Goal: Information Seeking & Learning: Check status

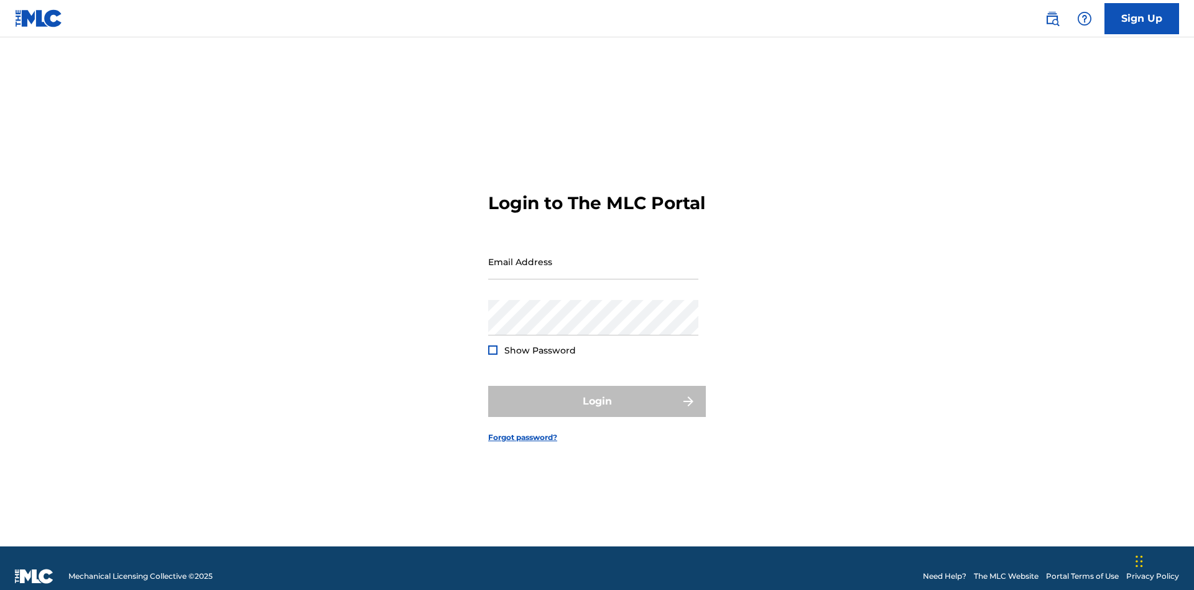
scroll to position [16, 0]
click at [593, 256] on input "Email Address" at bounding box center [593, 261] width 210 height 35
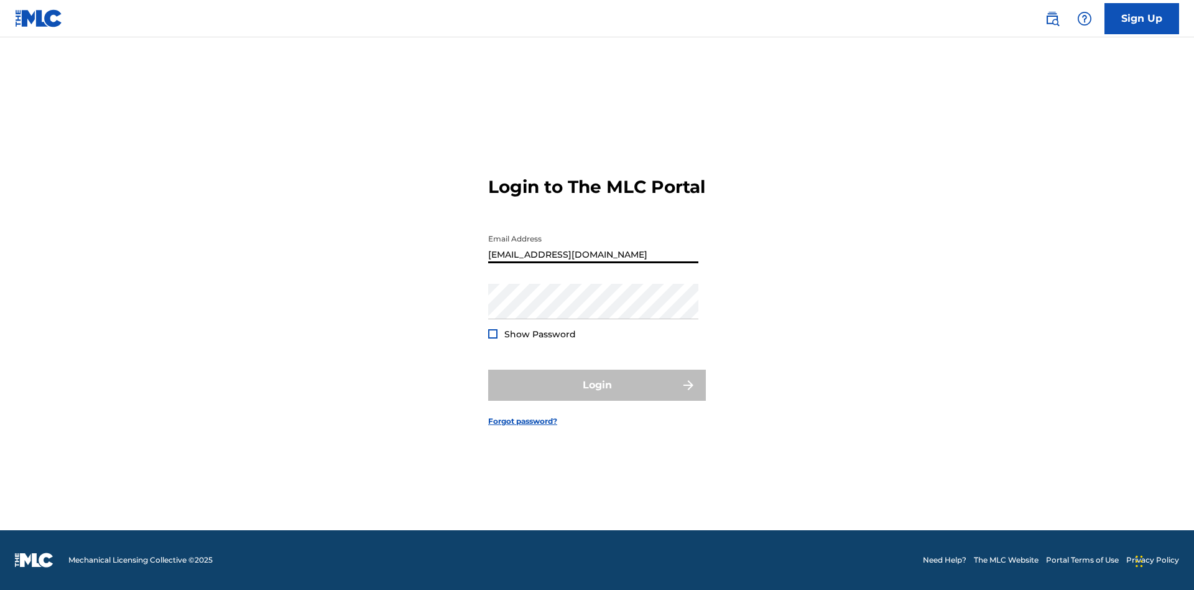
scroll to position [0, 35]
type input "[EMAIL_ADDRESS][DOMAIN_NAME]"
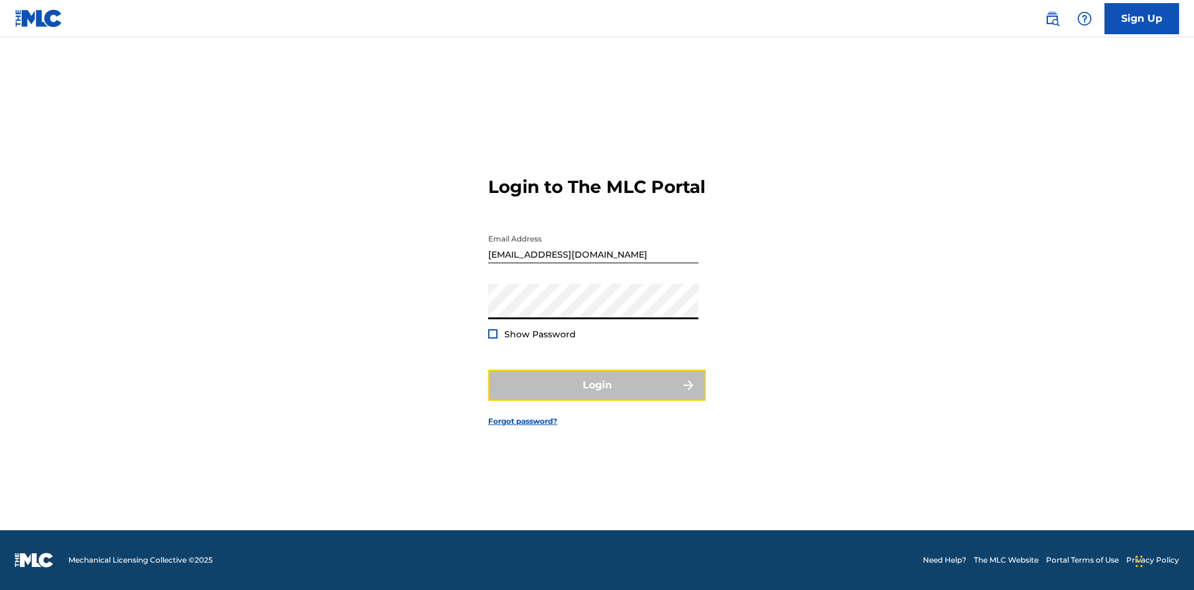
click at [597, 396] on button "Login" at bounding box center [597, 385] width 218 height 31
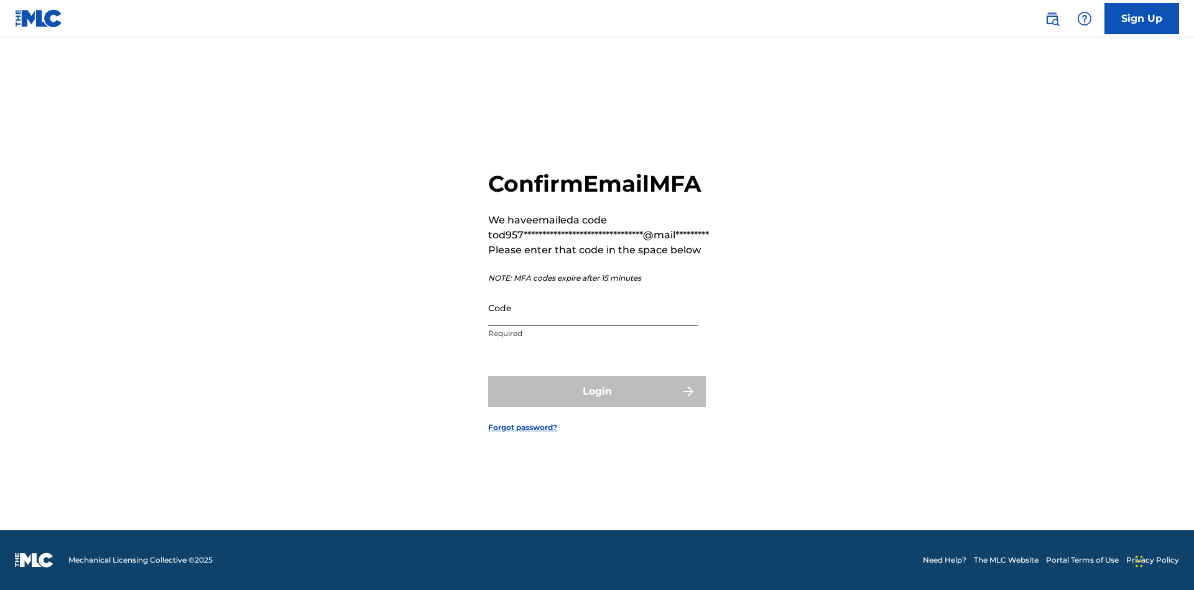
click at [593, 307] on input "Code" at bounding box center [593, 307] width 210 height 35
type input "891654"
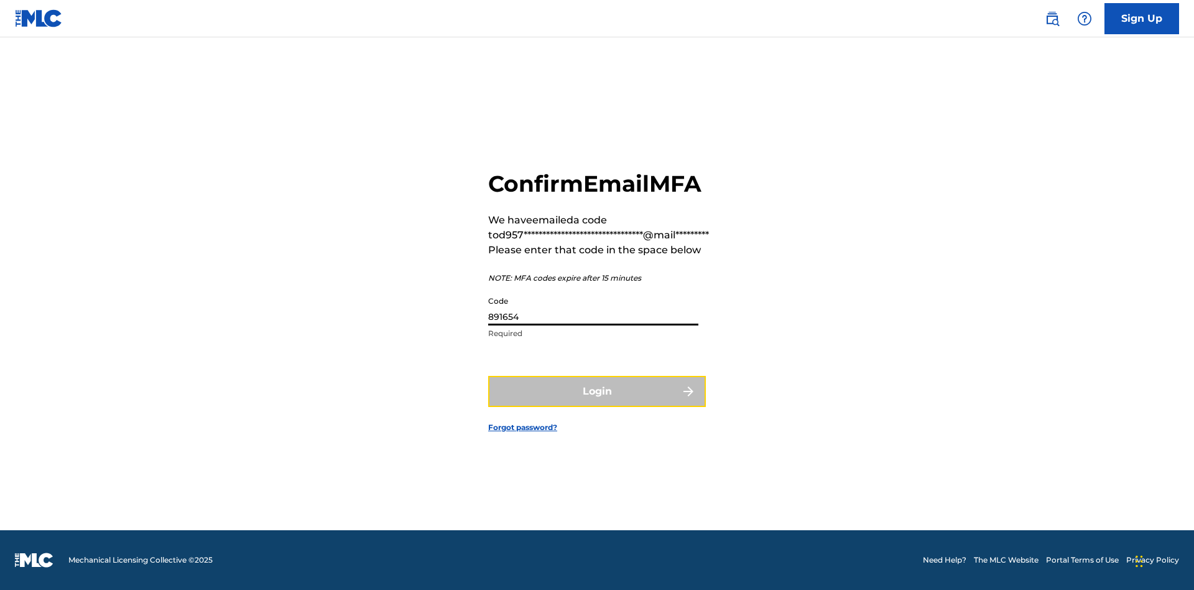
click at [597, 391] on button "Login" at bounding box center [597, 391] width 218 height 31
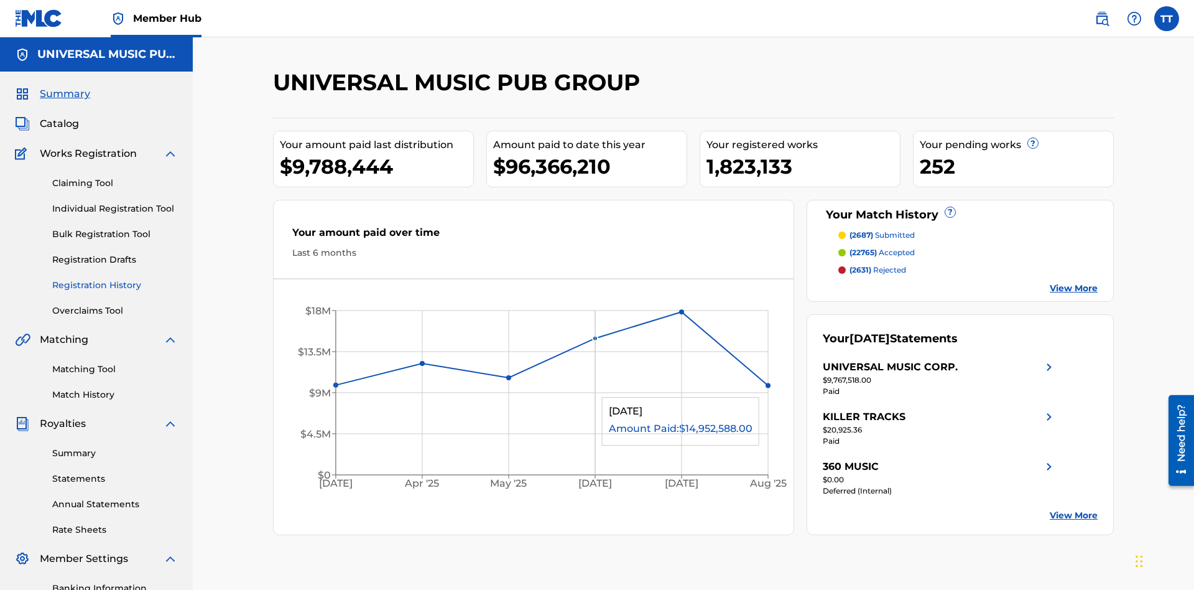
click at [115, 279] on link "Registration History" at bounding box center [115, 285] width 126 height 13
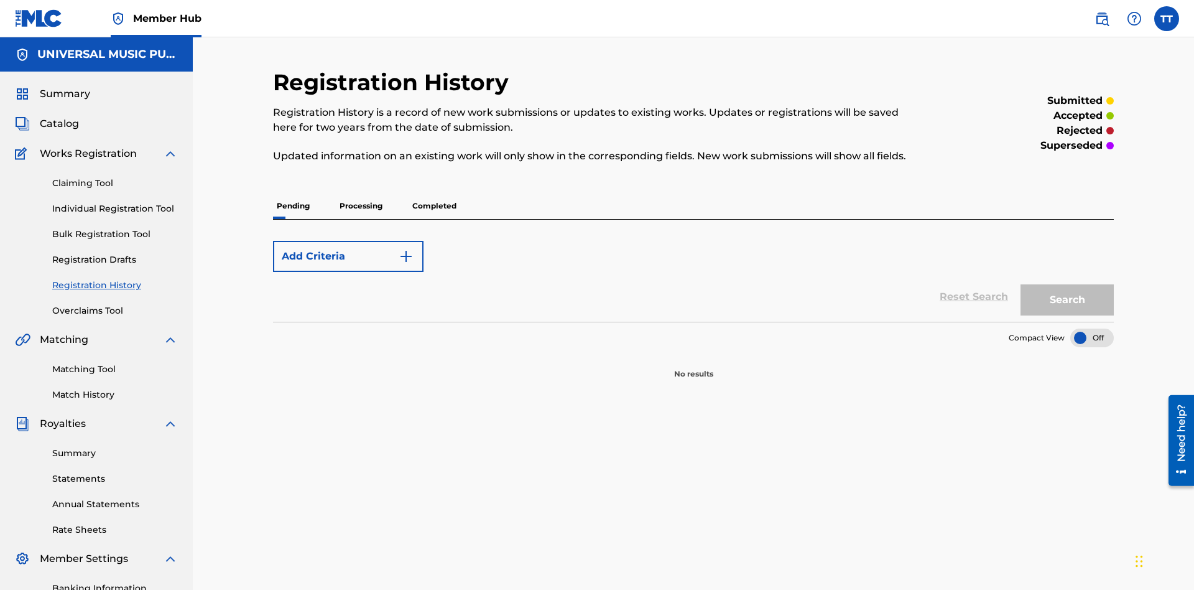
click at [361, 193] on p "Processing" at bounding box center [361, 206] width 50 height 26
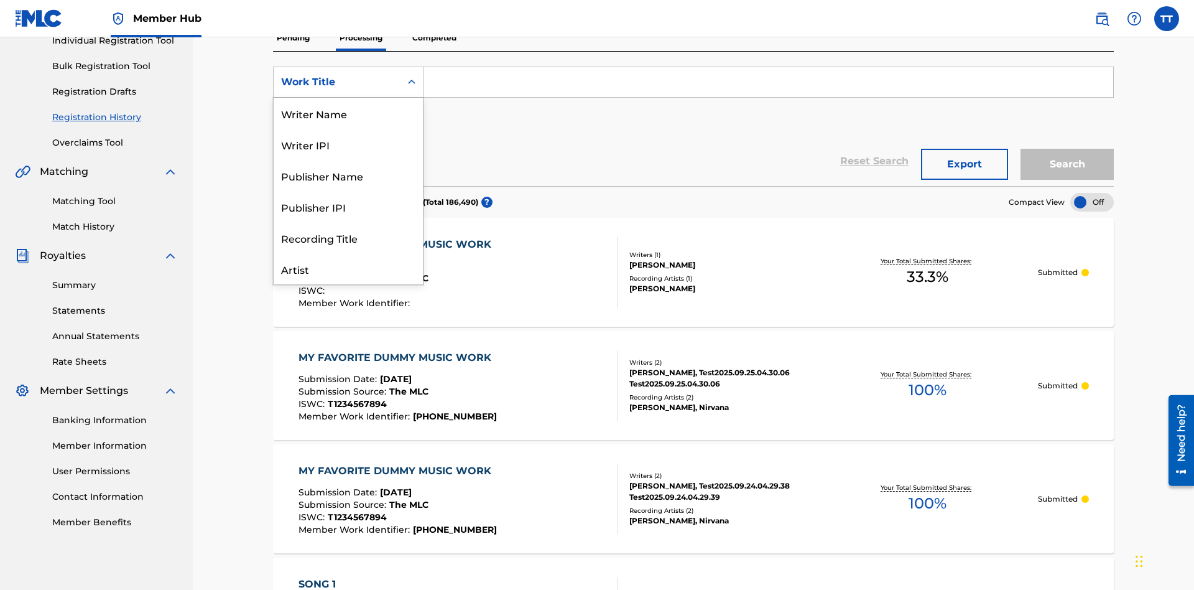
scroll to position [62, 0]
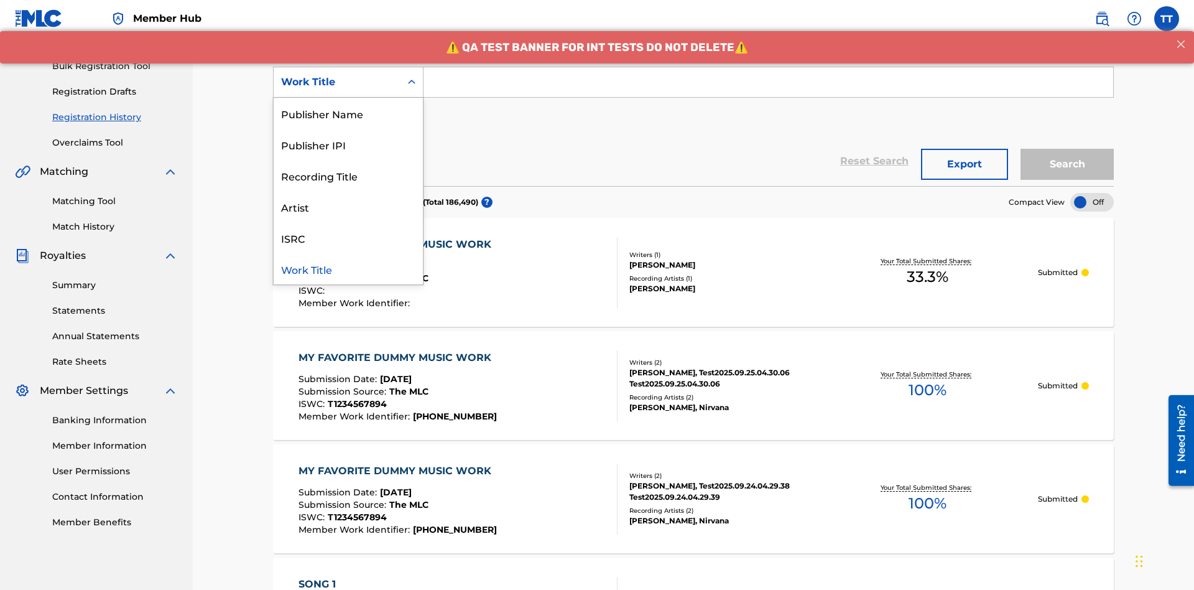
click at [348, 238] on div "ISRC" at bounding box center [348, 237] width 149 height 31
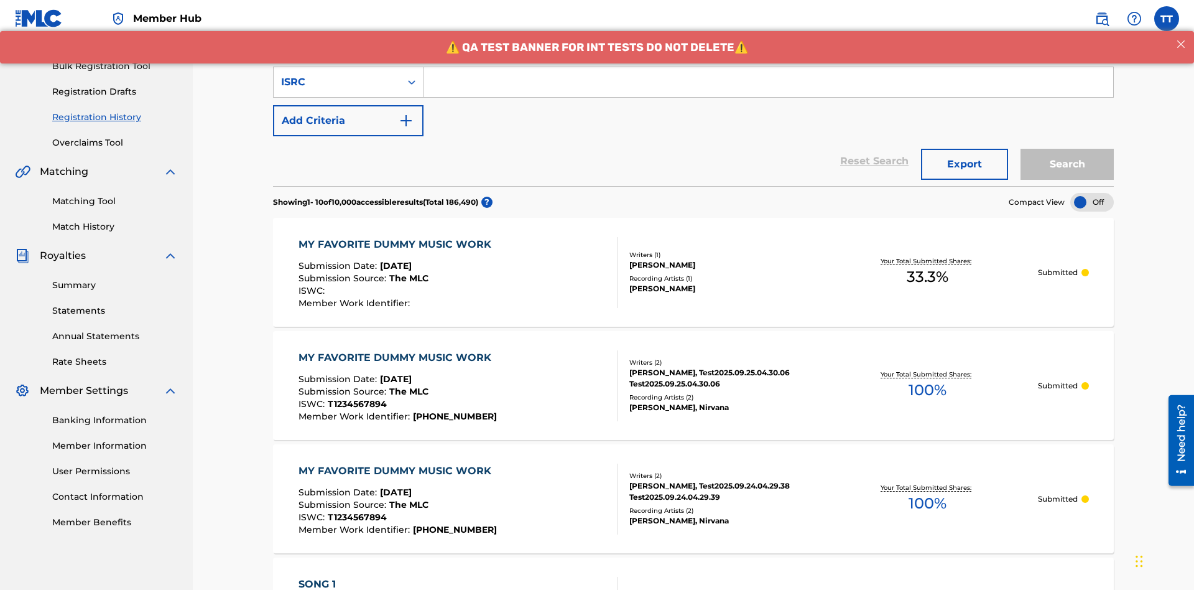
click at [768, 90] on input "Search Form" at bounding box center [769, 82] width 690 height 30
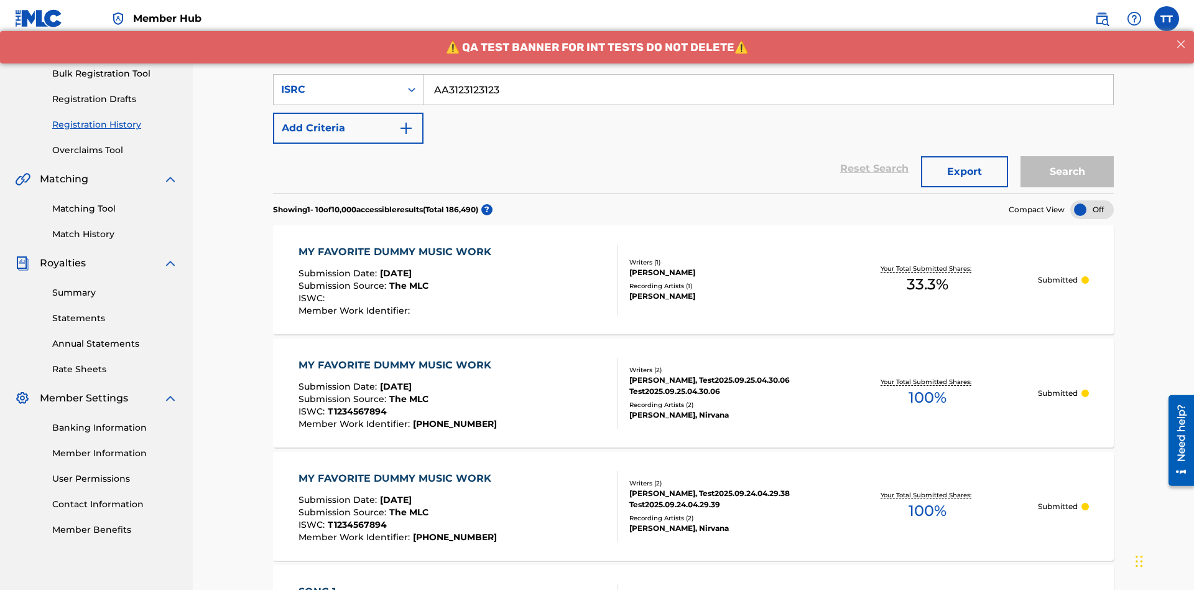
type input "AA3123123123"
click at [1067, 156] on button "Search" at bounding box center [1067, 171] width 93 height 31
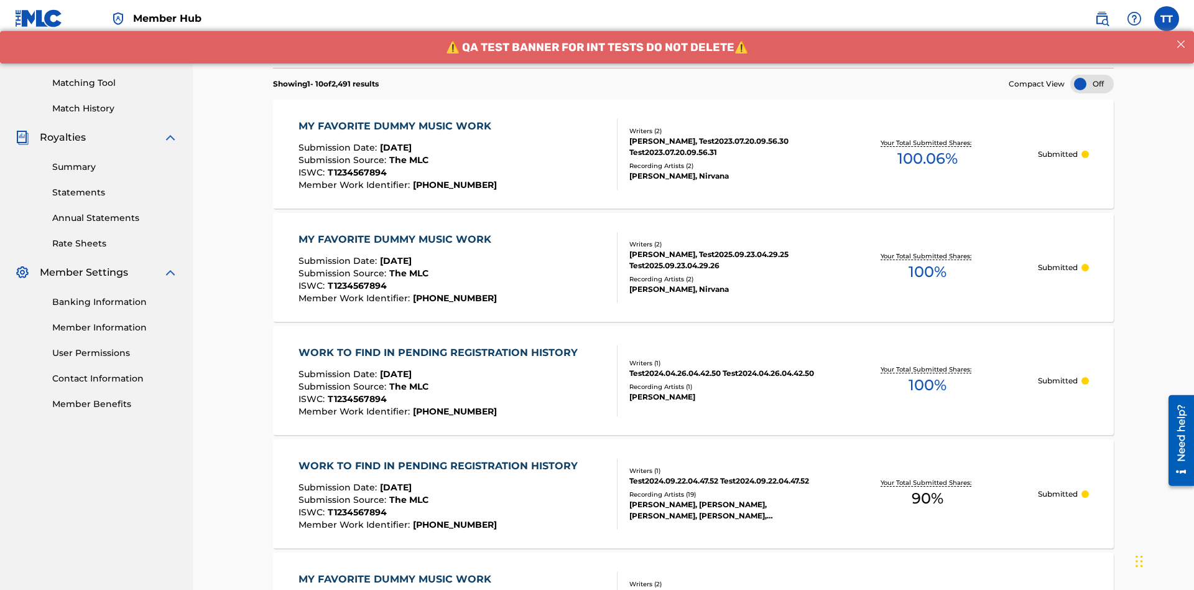
click at [965, 62] on button "Export" at bounding box center [964, 45] width 87 height 31
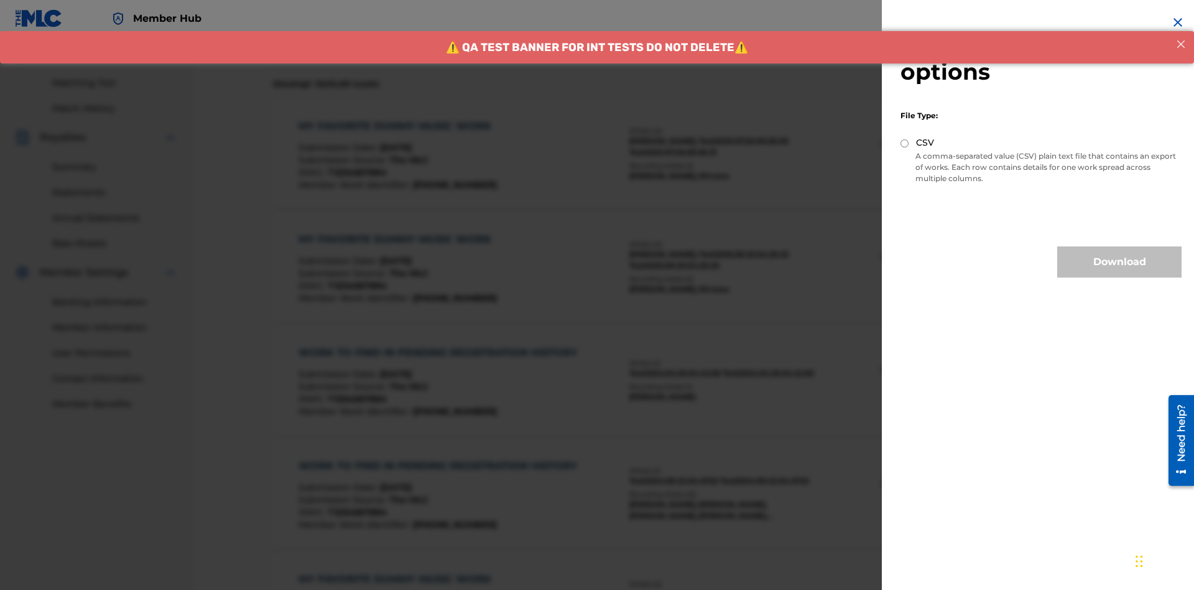
scroll to position [242, 0]
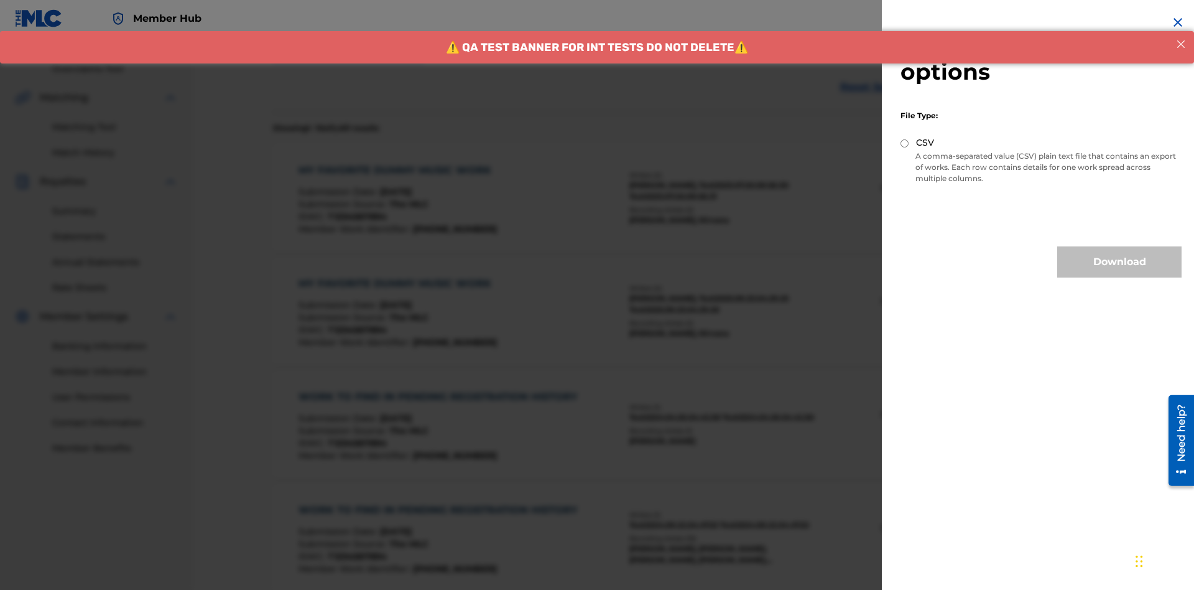
click at [905, 143] on input "CSV" at bounding box center [905, 143] width 8 height 8
radio input "true"
click at [1120, 262] on button "Download" at bounding box center [1120, 261] width 124 height 31
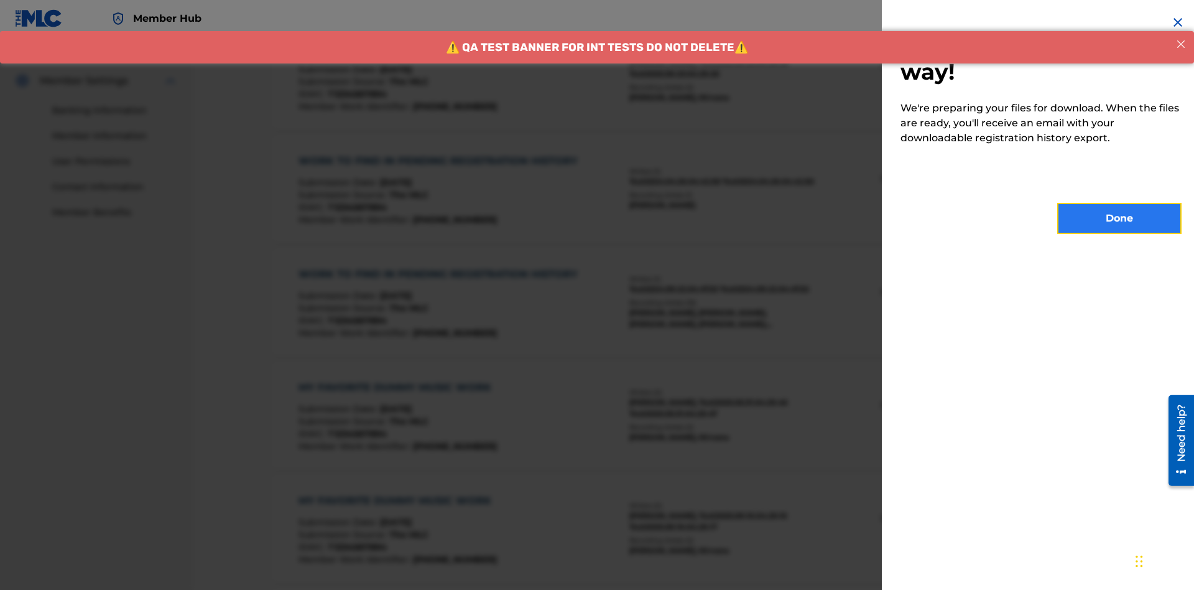
click at [1120, 218] on button "Done" at bounding box center [1120, 218] width 124 height 31
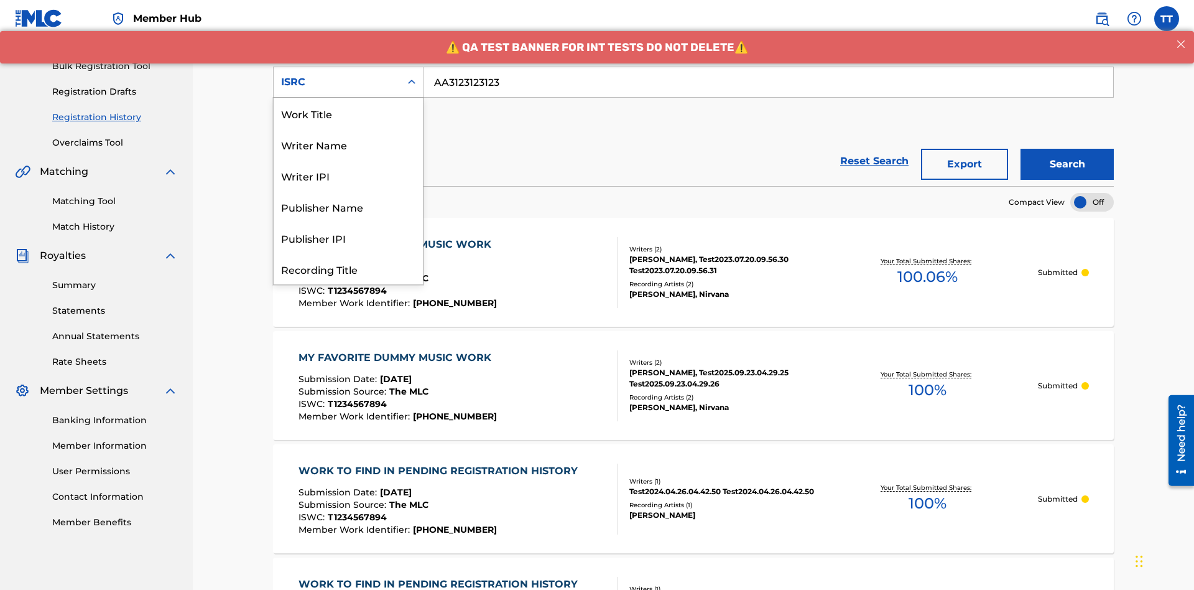
scroll to position [62, 0]
click at [348, 207] on div "Recording Title" at bounding box center [348, 206] width 149 height 31
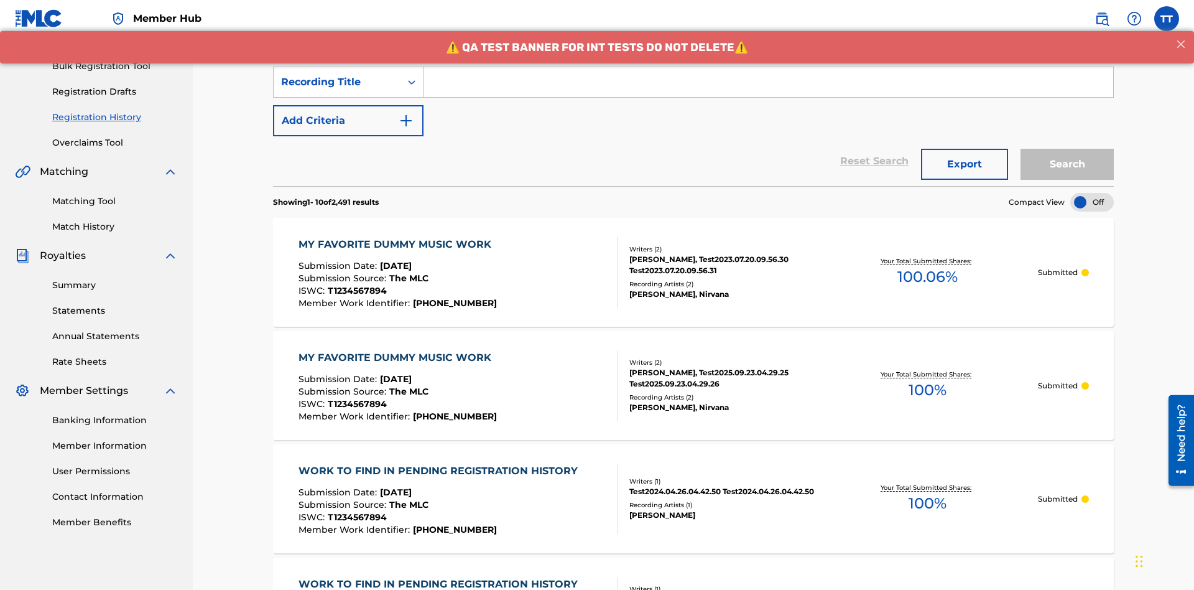
click at [768, 90] on input "Search Form" at bounding box center [769, 82] width 690 height 30
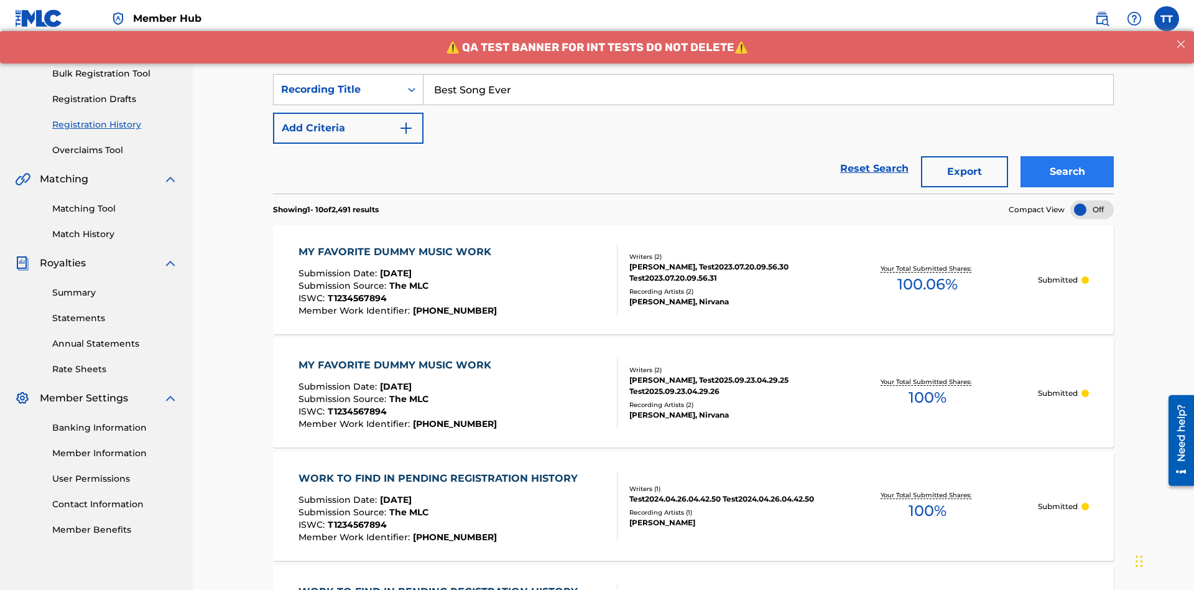
type input "Best Song Ever"
click at [1067, 156] on button "Search" at bounding box center [1067, 171] width 93 height 31
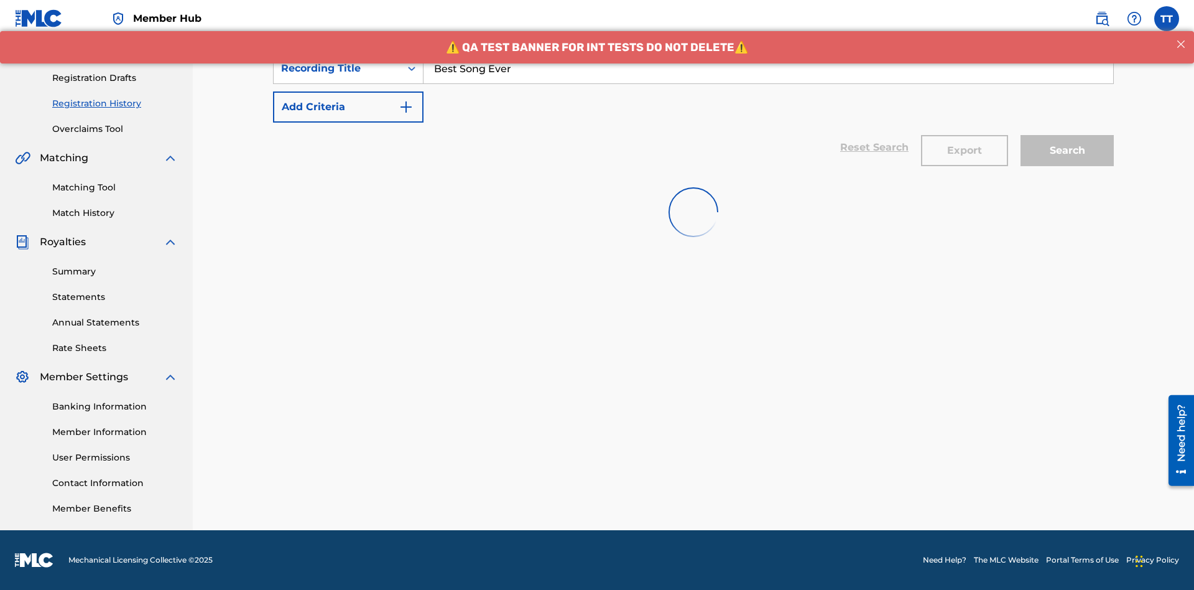
click at [965, 135] on button "Export" at bounding box center [964, 150] width 87 height 31
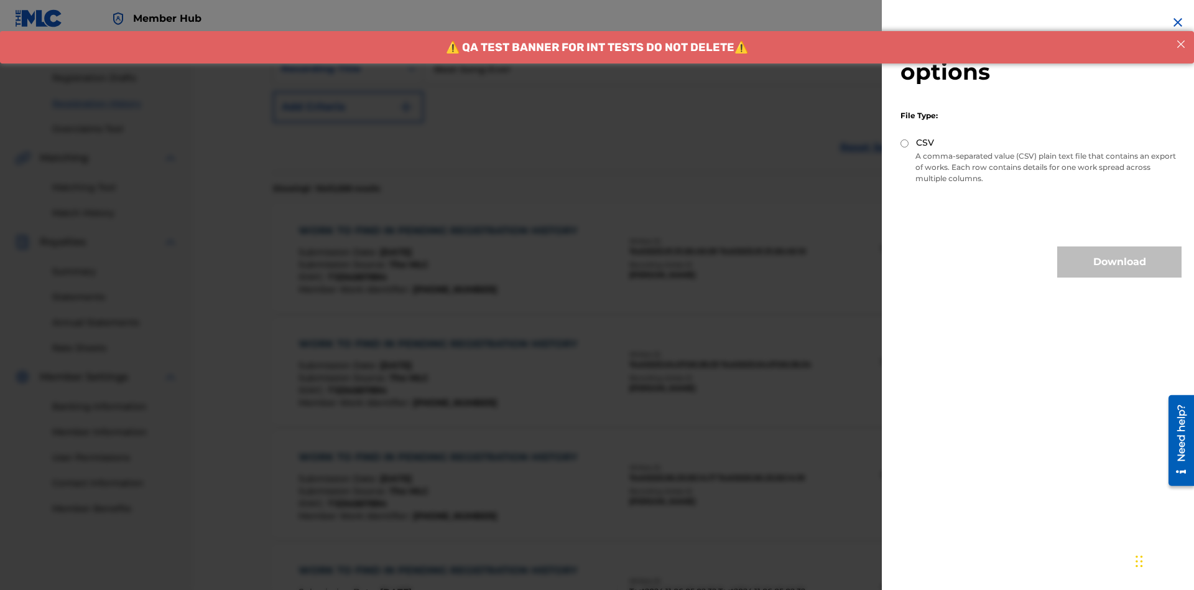
scroll to position [242, 0]
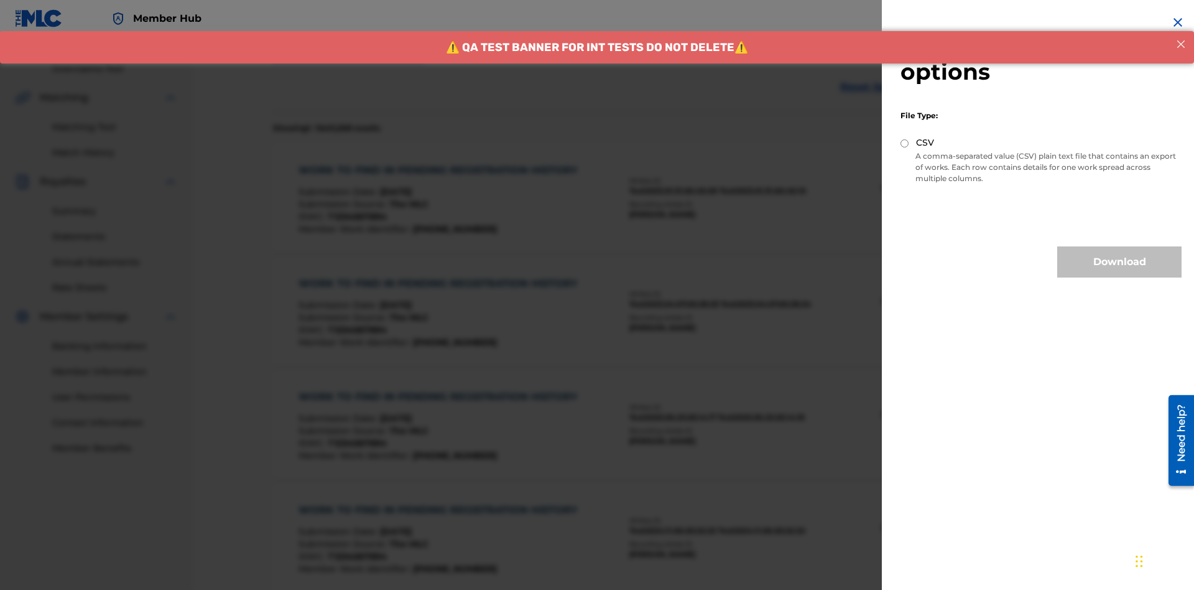
click at [905, 143] on input "CSV" at bounding box center [905, 143] width 8 height 8
radio input "true"
click at [1120, 262] on button "Download" at bounding box center [1120, 261] width 124 height 31
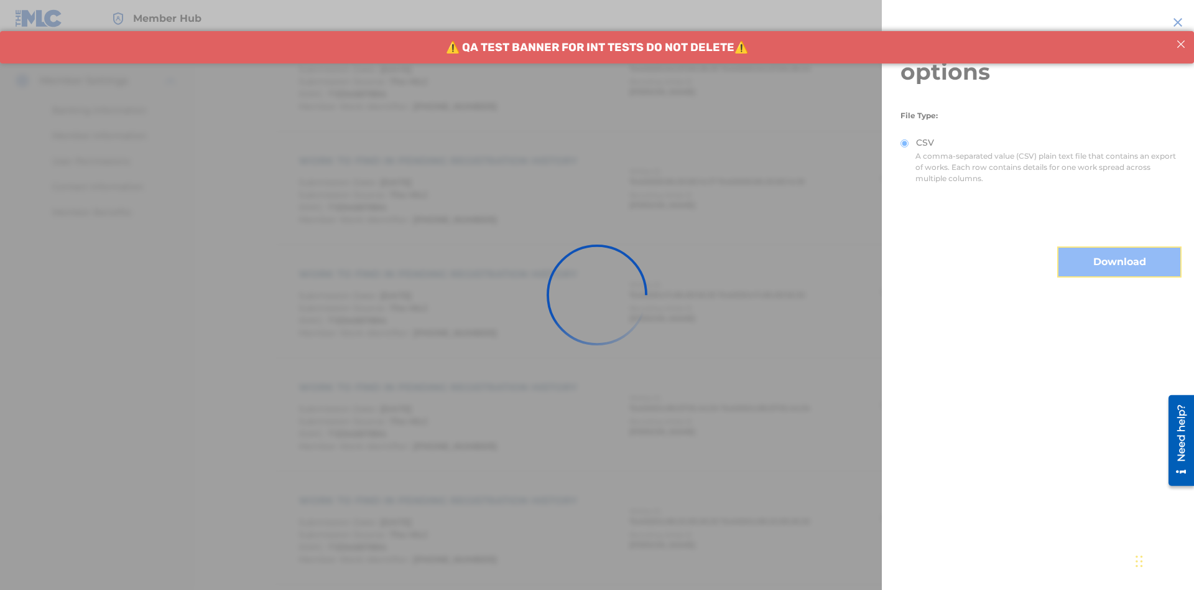
scroll to position [606, 0]
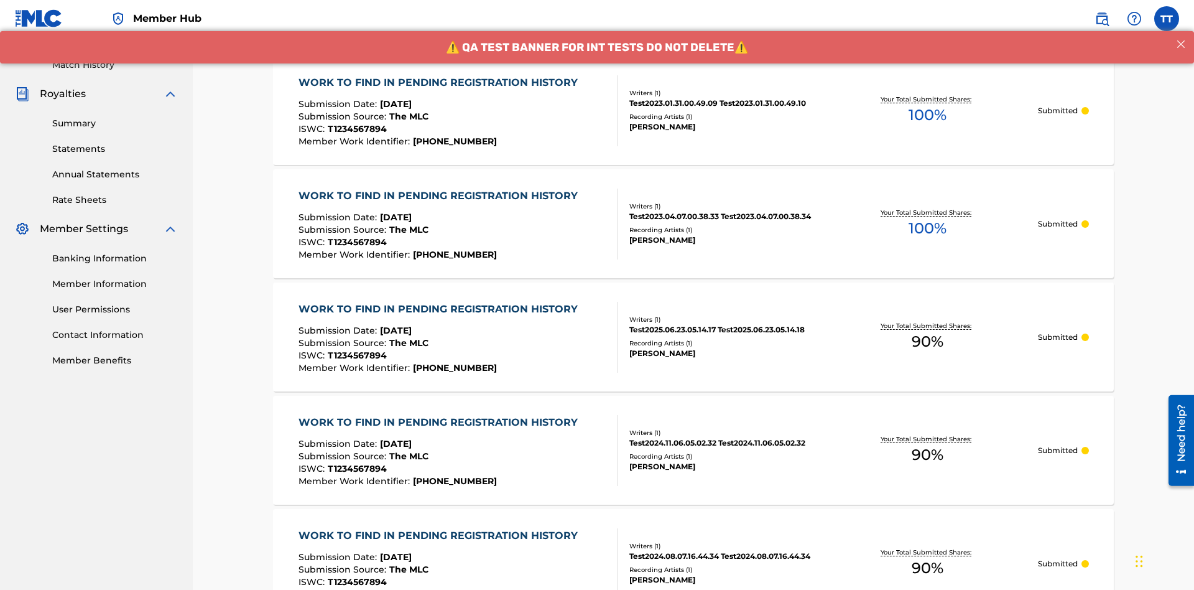
scroll to position [168, 0]
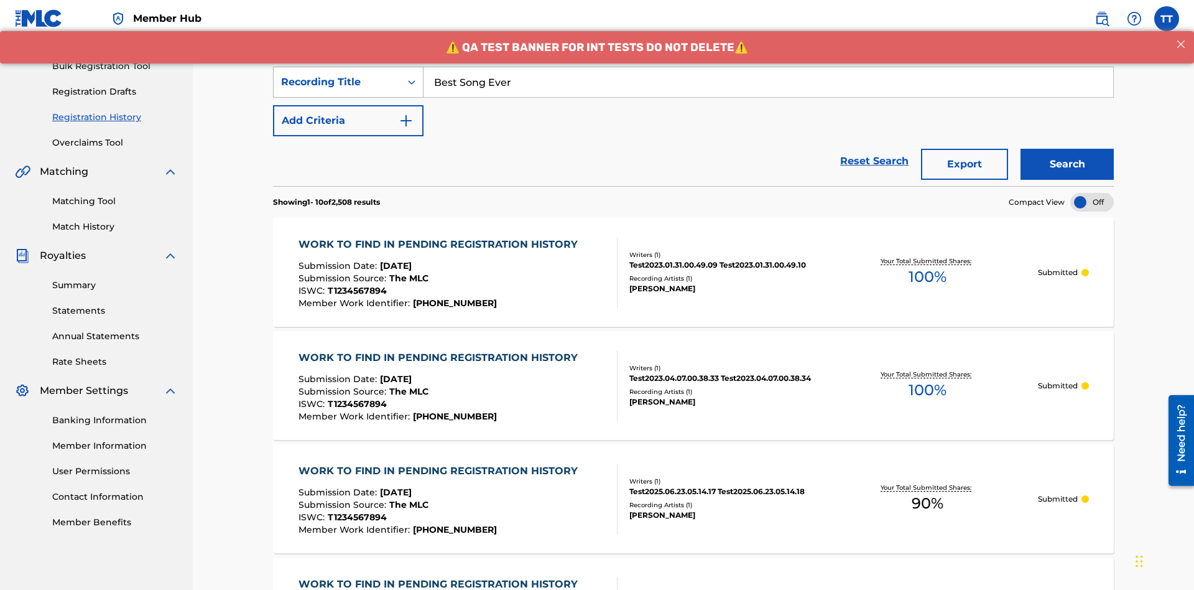
click at [337, 82] on div "Recording Title" at bounding box center [337, 82] width 112 height 15
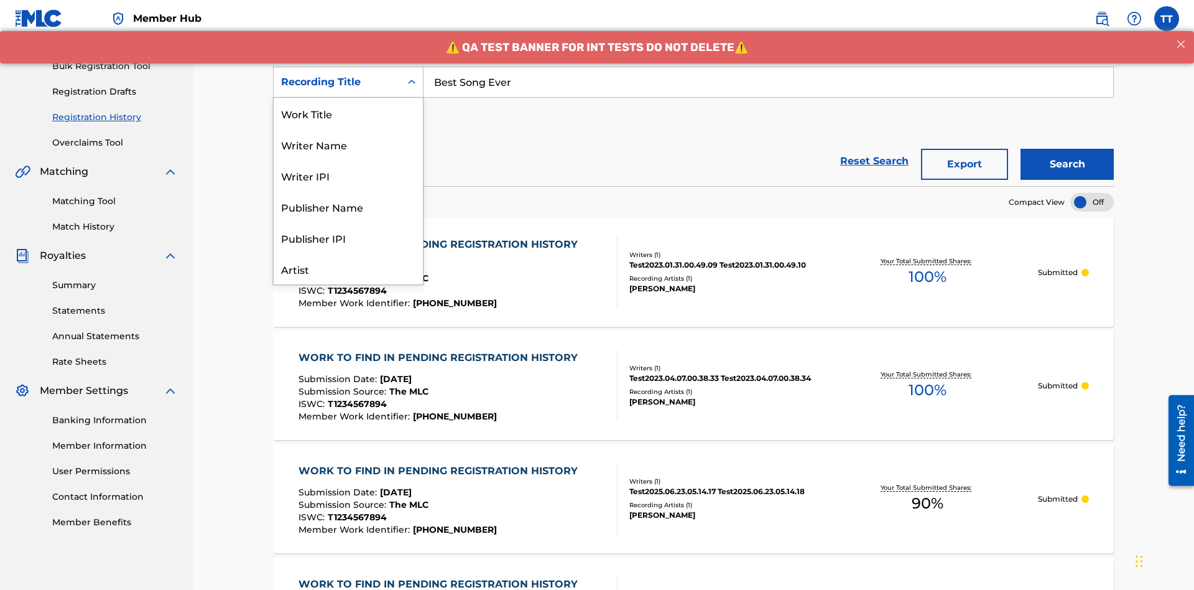
scroll to position [62, 0]
click at [348, 67] on div "Work Title" at bounding box center [348, 50] width 149 height 31
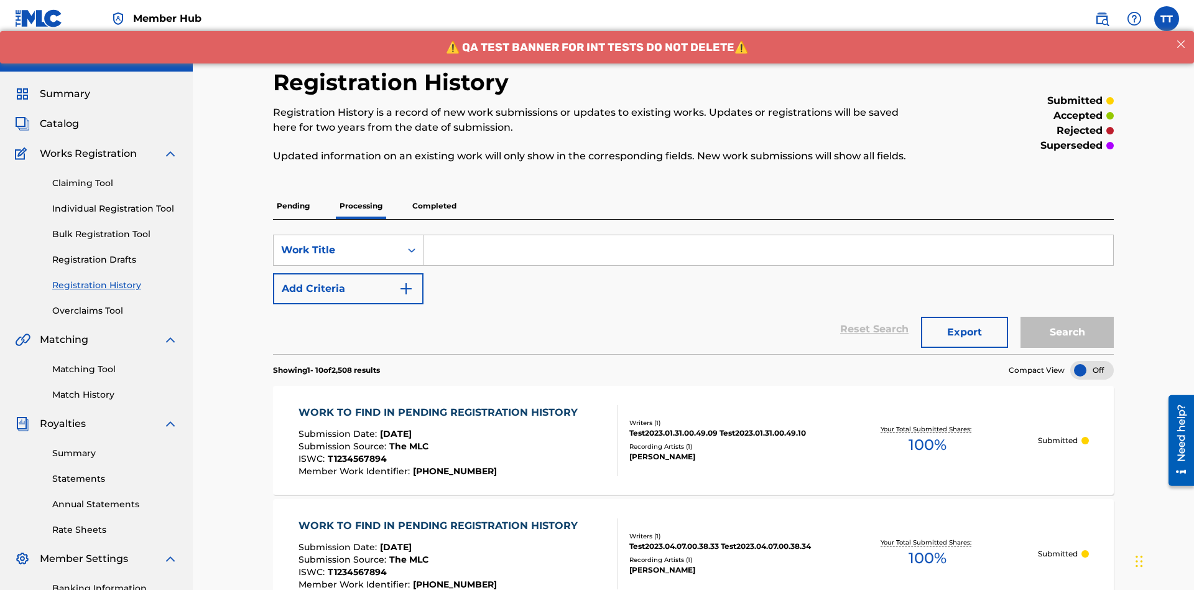
scroll to position [160, 0]
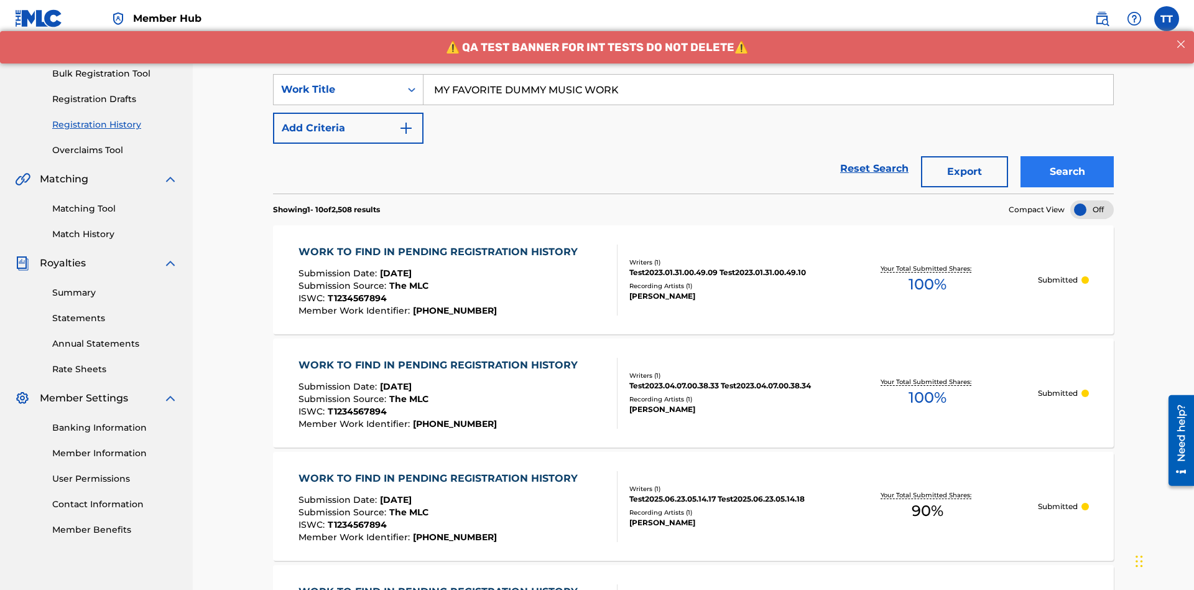
type input "MY FAVORITE DUMMY MUSIC WORK"
click at [1067, 156] on button "Search" at bounding box center [1067, 171] width 93 height 31
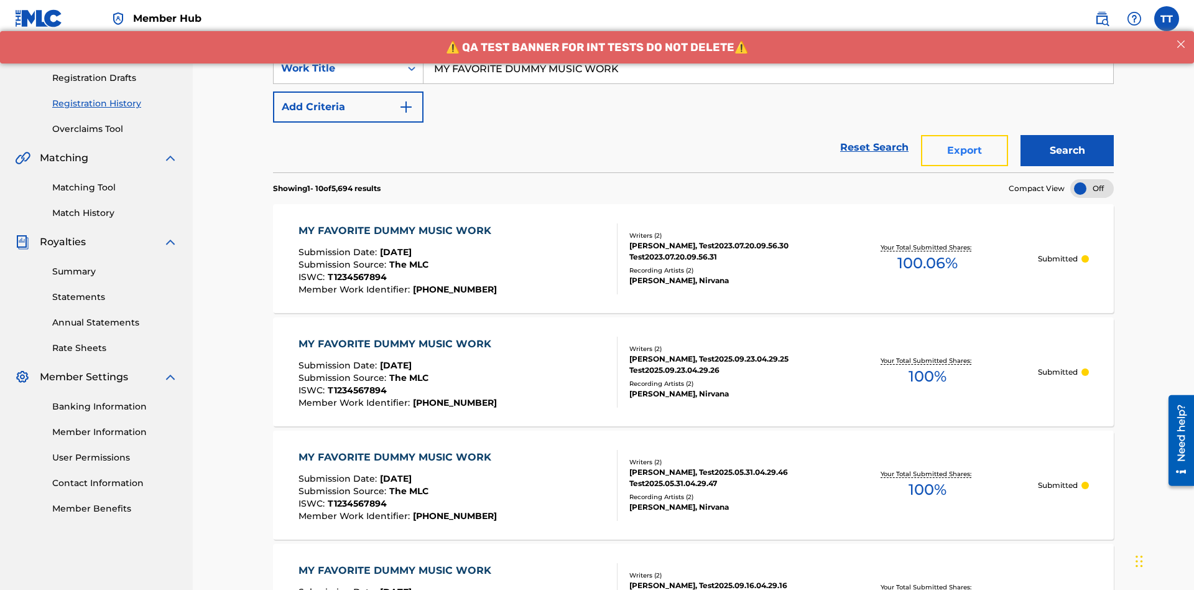
click at [965, 135] on button "Export" at bounding box center [964, 150] width 87 height 31
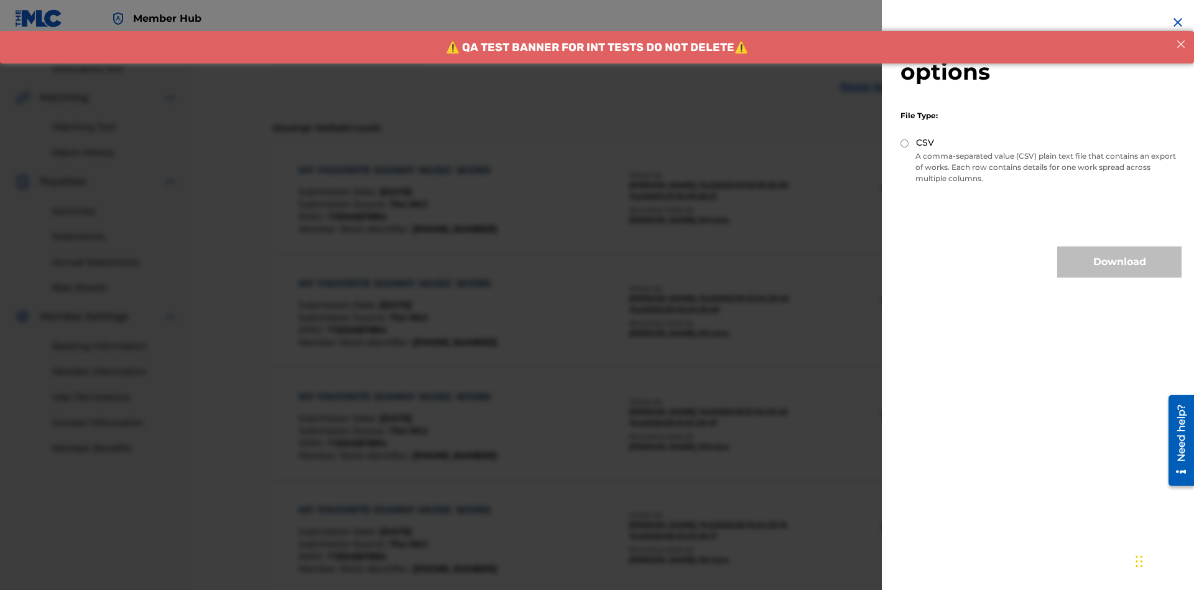
click at [905, 143] on input "CSV" at bounding box center [905, 143] width 8 height 8
radio input "true"
click at [1120, 262] on button "Download" at bounding box center [1120, 261] width 124 height 31
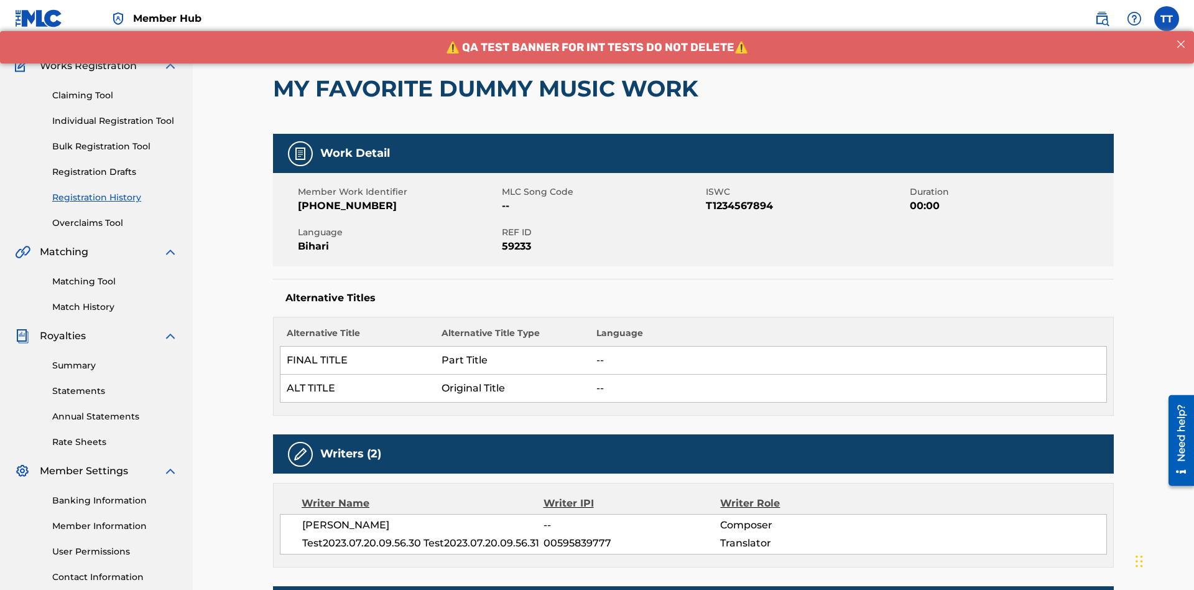
click at [310, 27] on button "< Back" at bounding box center [310, 11] width 75 height 31
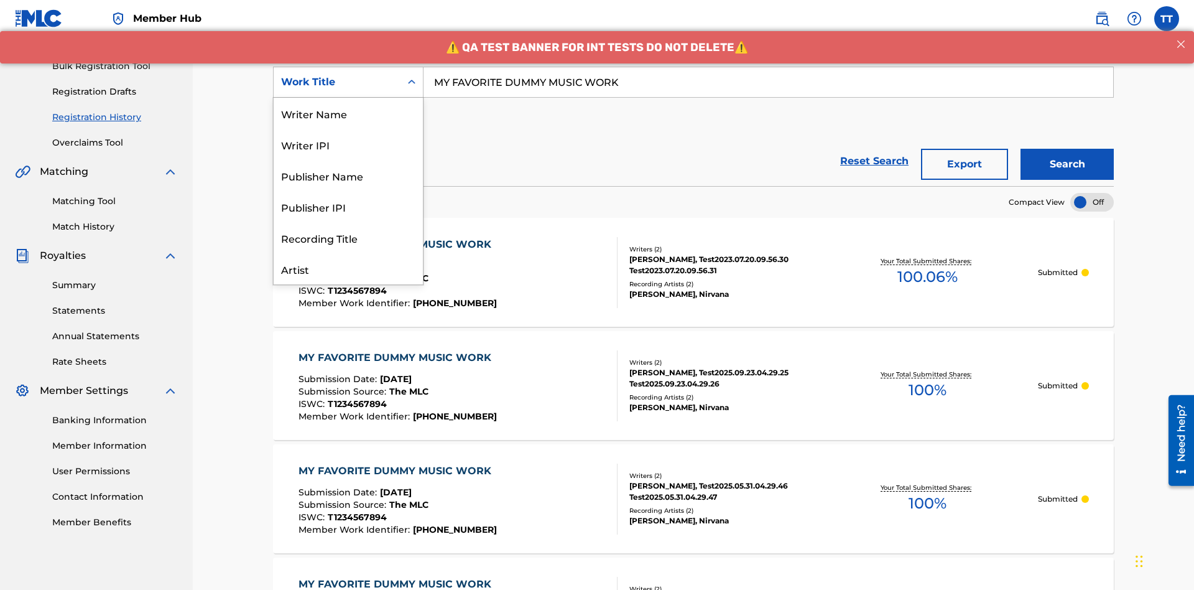
scroll to position [62, 0]
click at [348, 67] on div "Writer Name" at bounding box center [348, 50] width 149 height 31
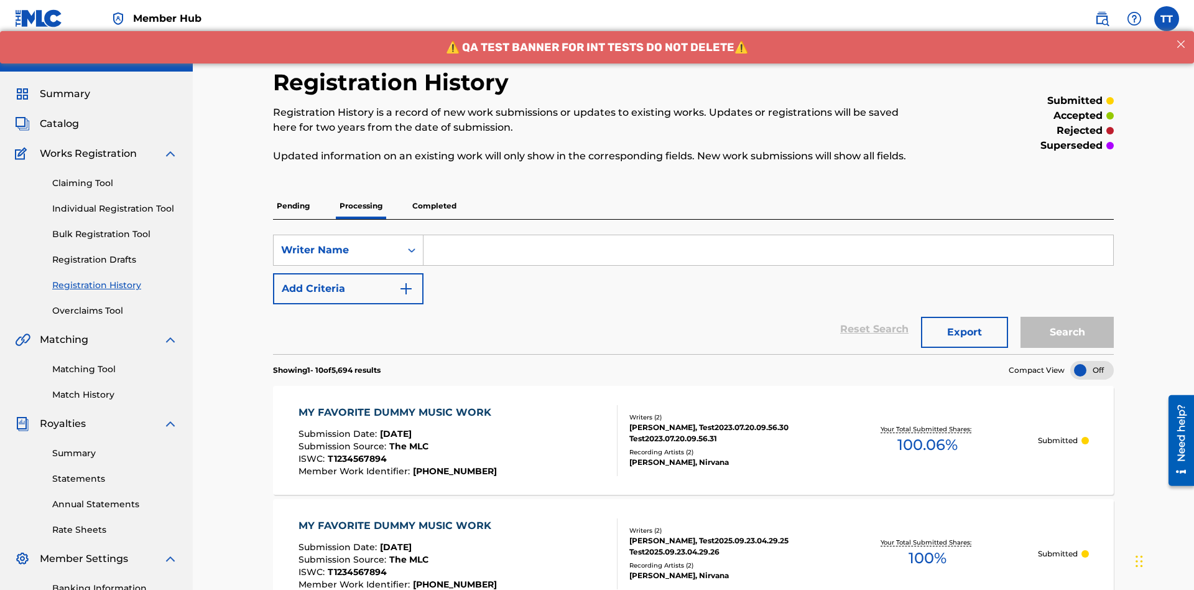
click at [768, 235] on input "Search Form" at bounding box center [769, 250] width 690 height 30
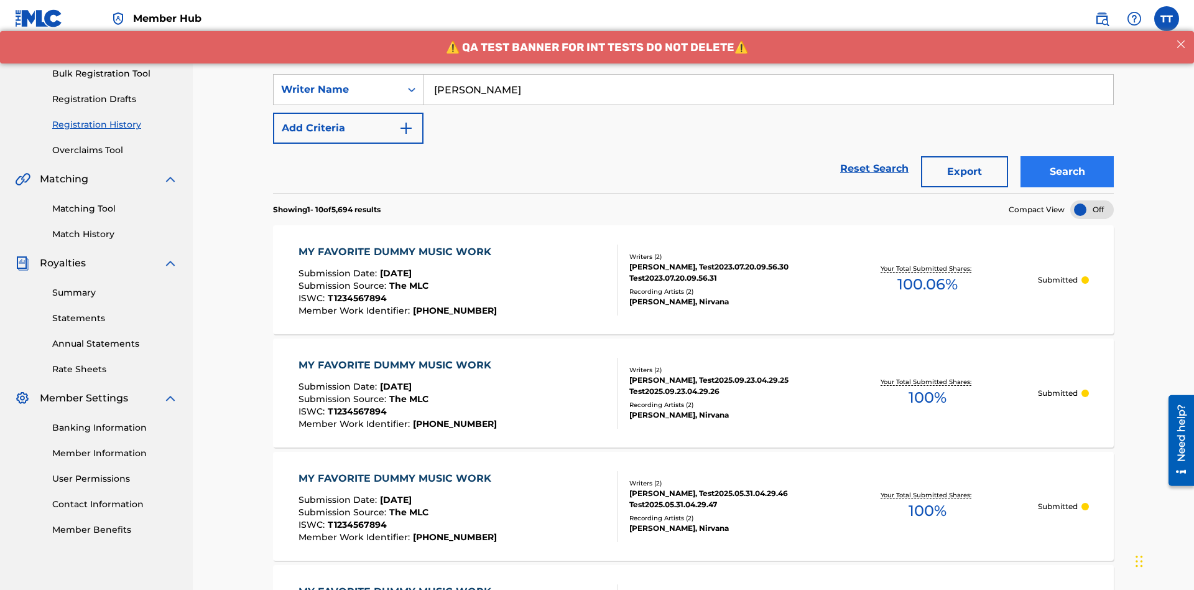
type input "[PERSON_NAME]"
click at [1067, 156] on button "Search" at bounding box center [1067, 171] width 93 height 31
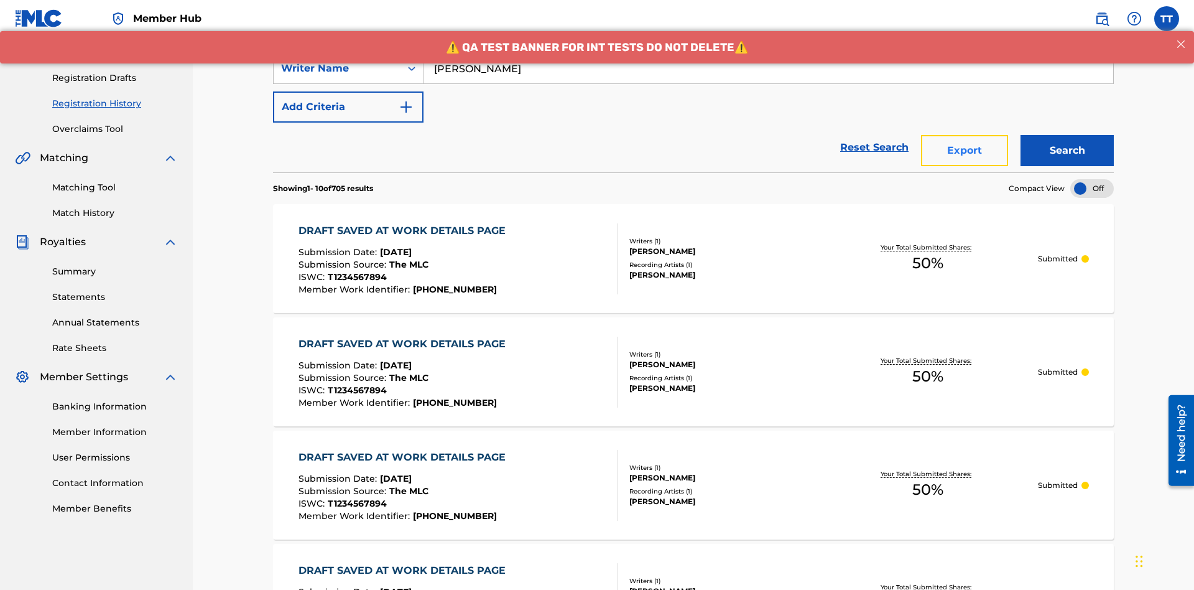
click at [965, 135] on button "Export" at bounding box center [964, 150] width 87 height 31
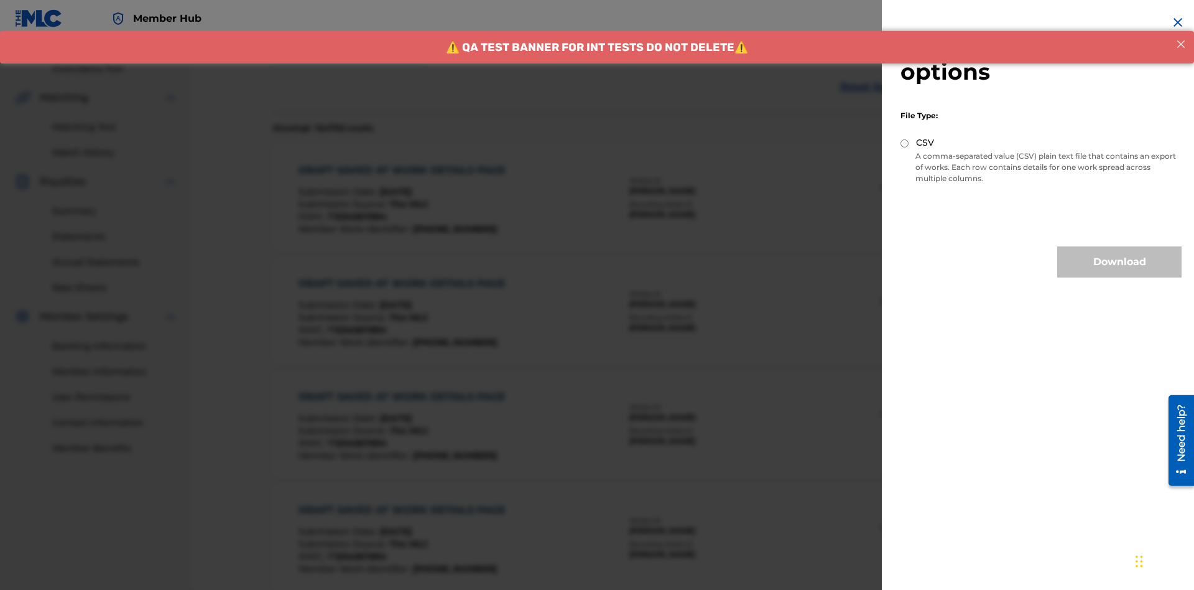
click at [905, 143] on input "CSV" at bounding box center [905, 143] width 8 height 8
radio input "true"
click at [1120, 262] on button "Download" at bounding box center [1120, 261] width 124 height 31
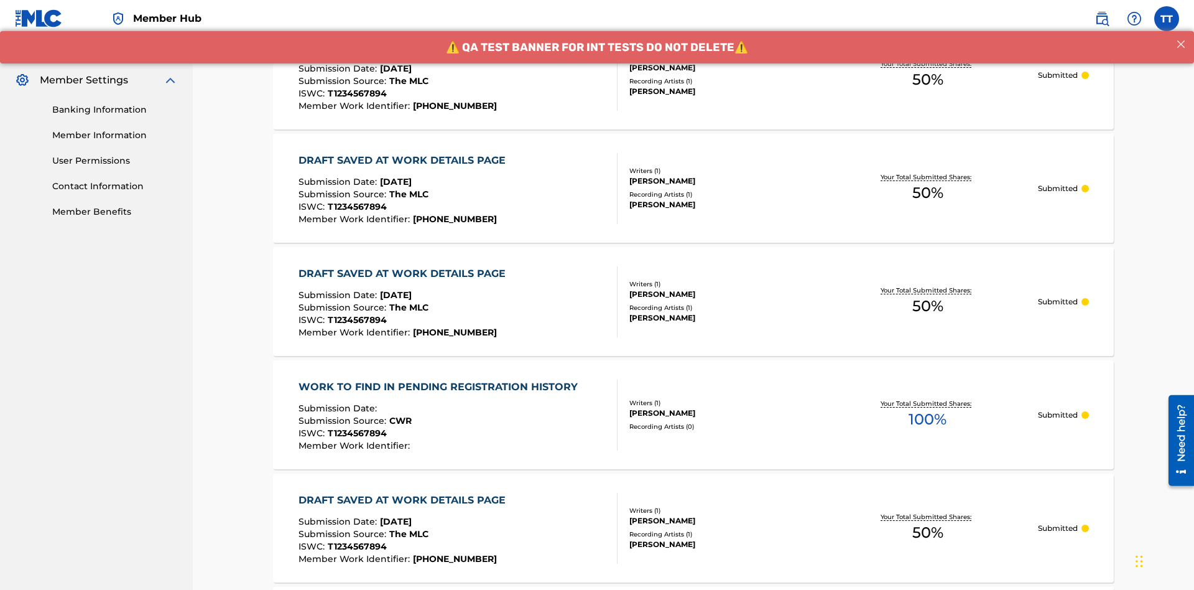
scroll to position [168, 0]
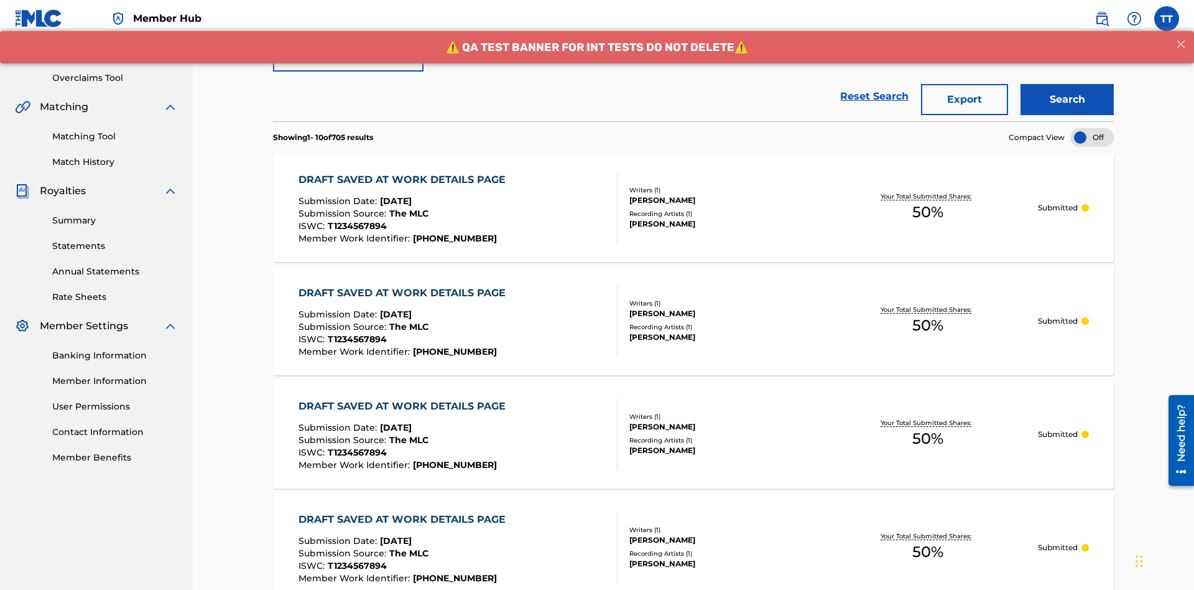
click at [337, 25] on div "Writer Name" at bounding box center [337, 17] width 112 height 15
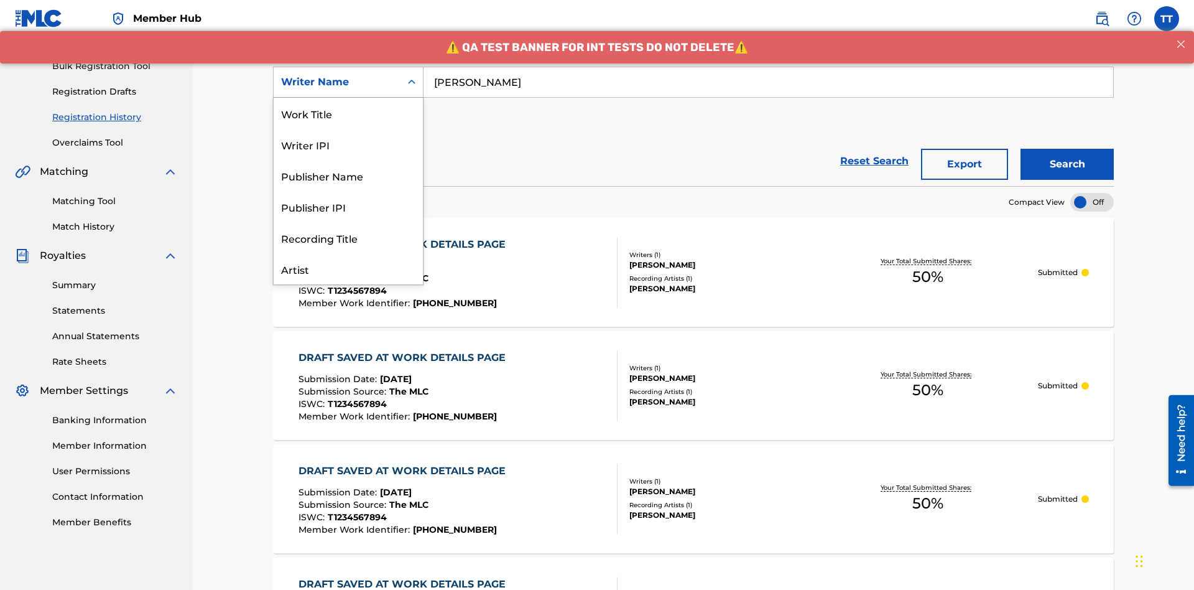
scroll to position [0, 0]
click at [348, 98] on div "Writer IPI" at bounding box center [348, 82] width 149 height 31
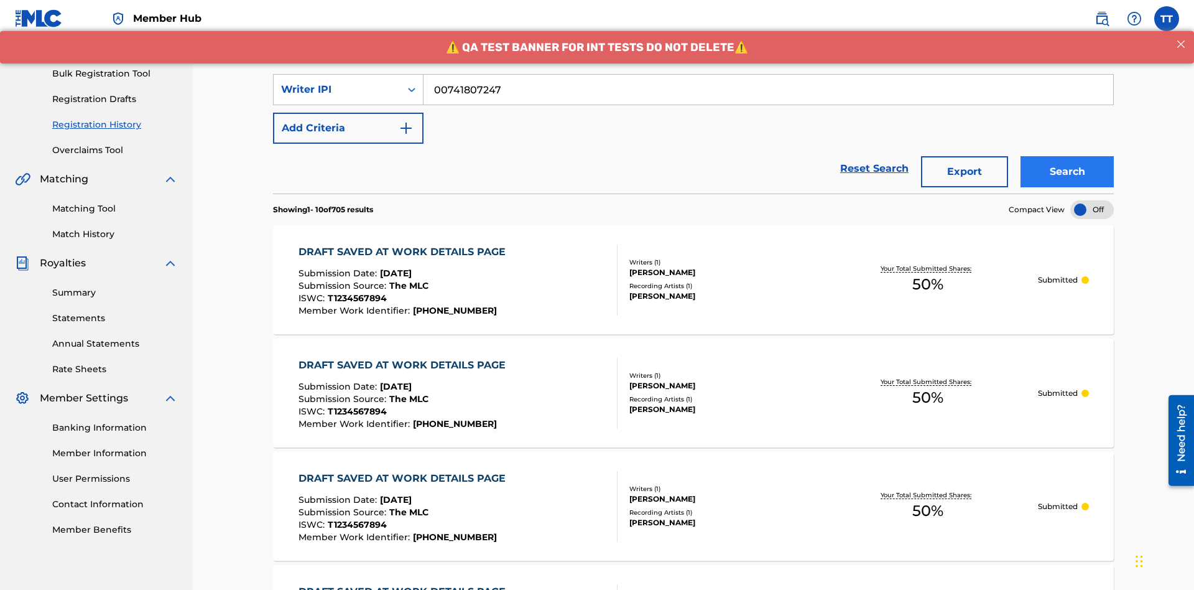
type input "00741807247"
click at [1067, 156] on button "Search" at bounding box center [1067, 171] width 93 height 31
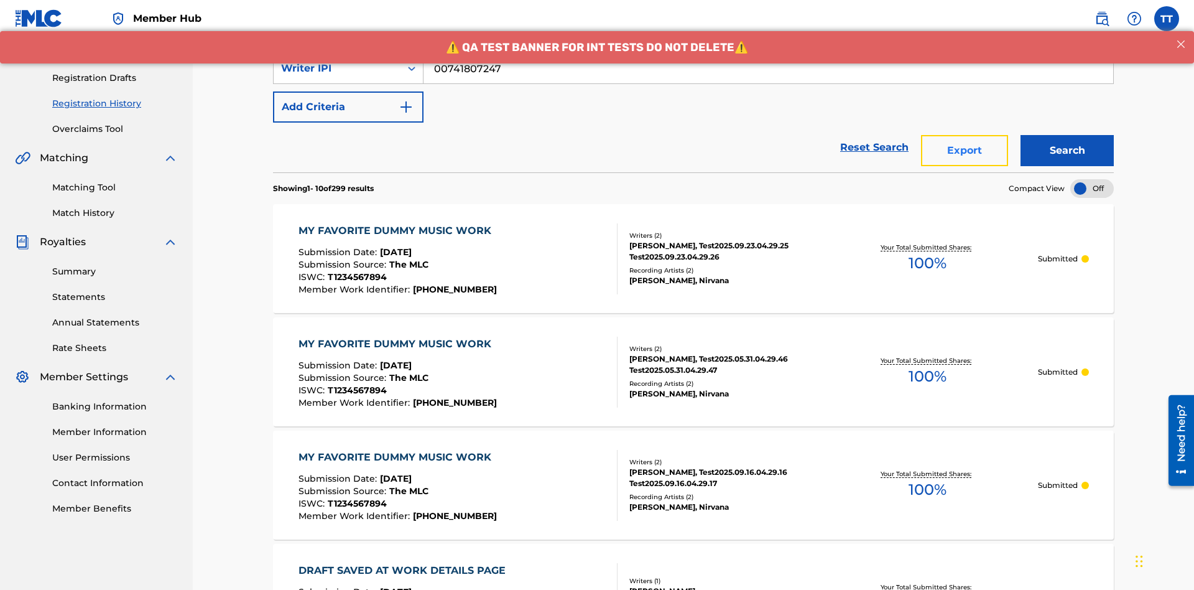
click at [965, 135] on button "Export" at bounding box center [964, 150] width 87 height 31
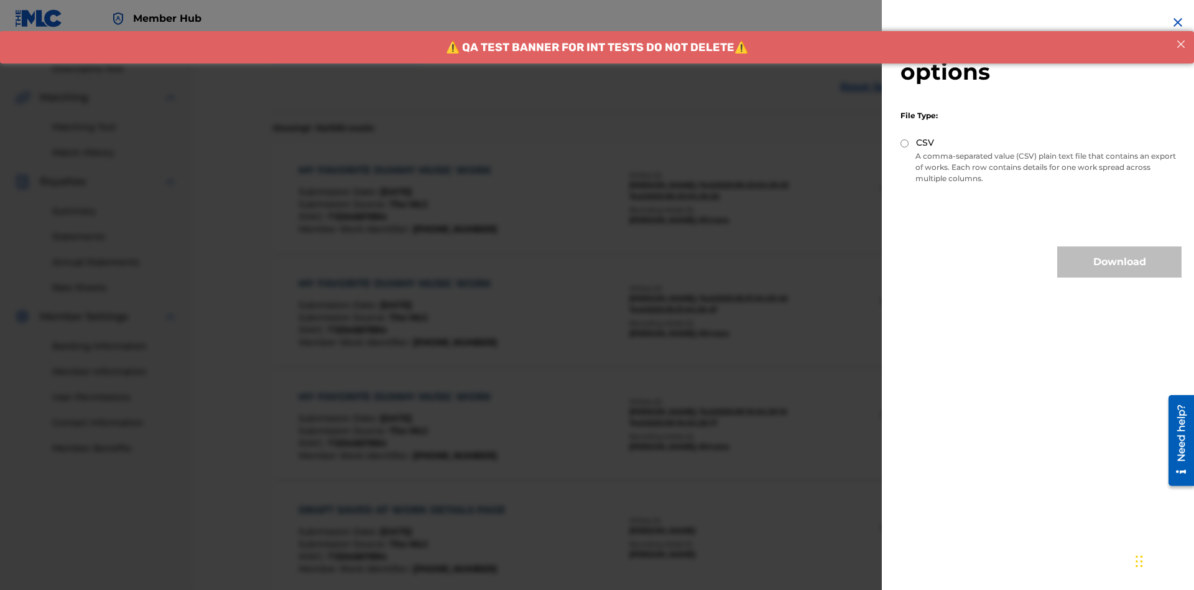
click at [905, 143] on input "CSV" at bounding box center [905, 143] width 8 height 8
radio input "true"
click at [1120, 262] on button "Download" at bounding box center [1120, 261] width 124 height 31
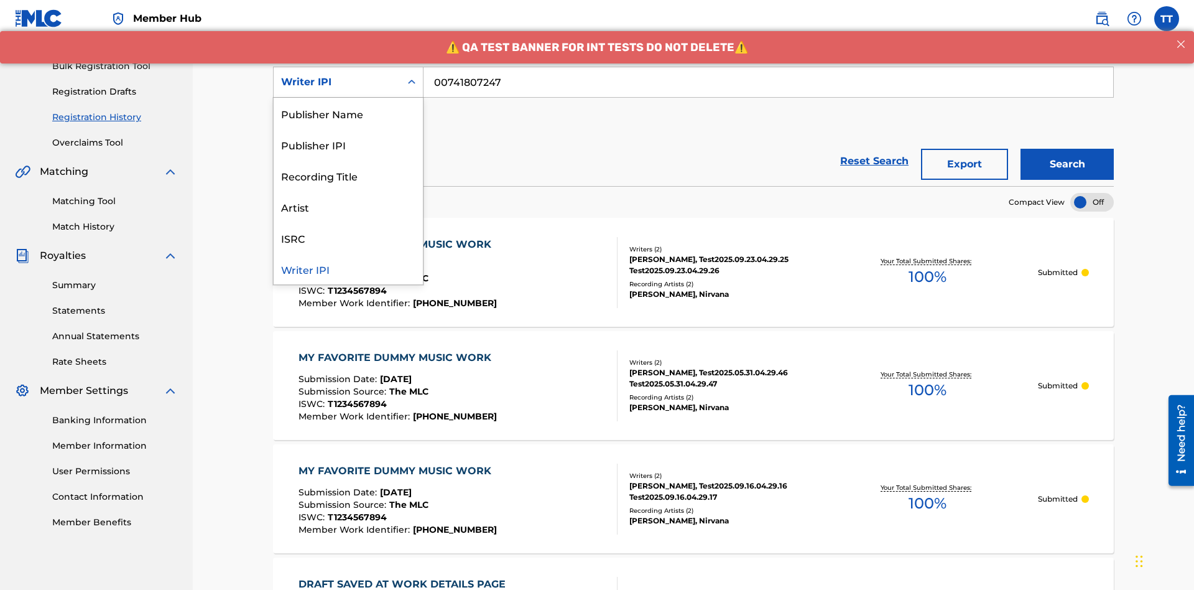
click at [348, 113] on div "Publisher Name" at bounding box center [348, 113] width 149 height 31
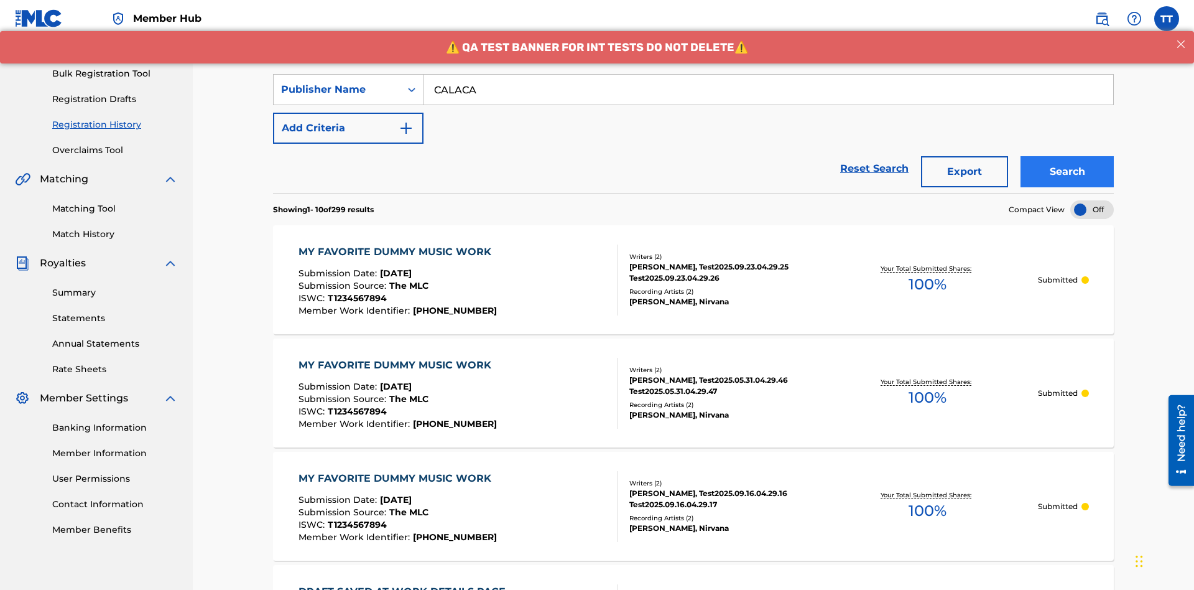
type input "CALACA"
click at [1067, 156] on button "Search" at bounding box center [1067, 171] width 93 height 31
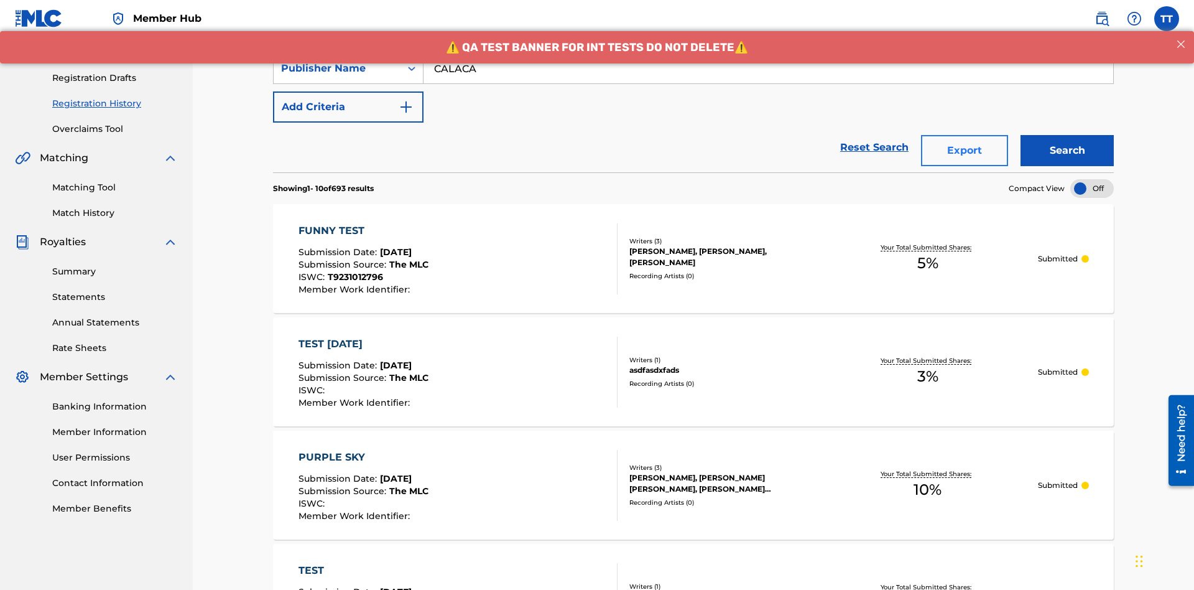
click at [965, 135] on button "Export" at bounding box center [964, 150] width 87 height 31
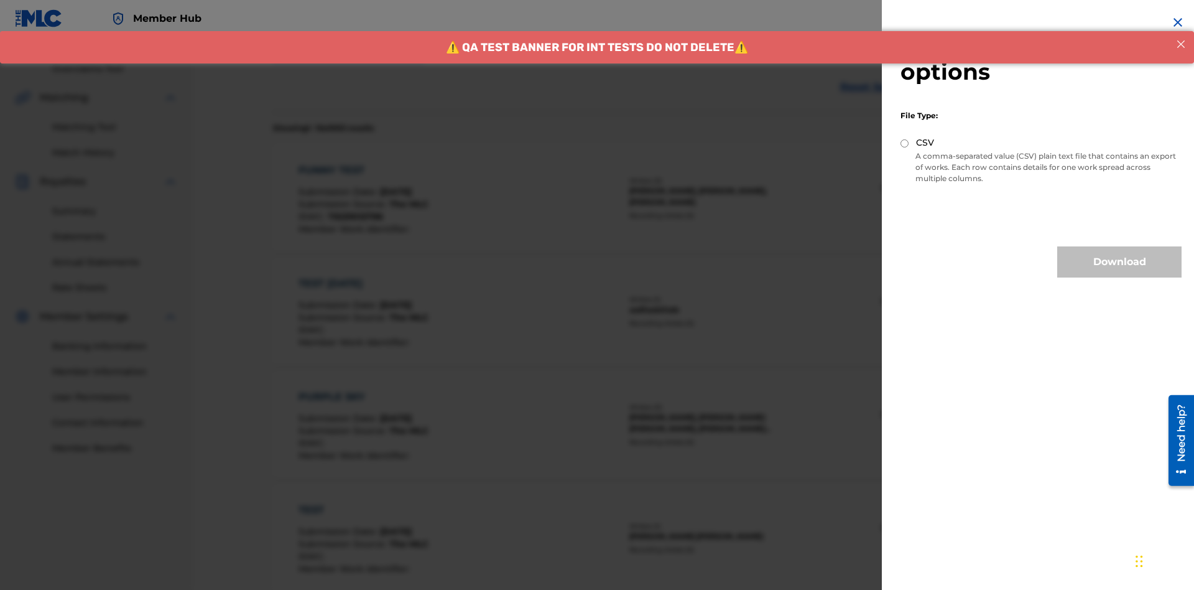
click at [905, 143] on input "CSV" at bounding box center [905, 143] width 8 height 8
radio input "true"
click at [1120, 262] on button "Download" at bounding box center [1120, 261] width 124 height 31
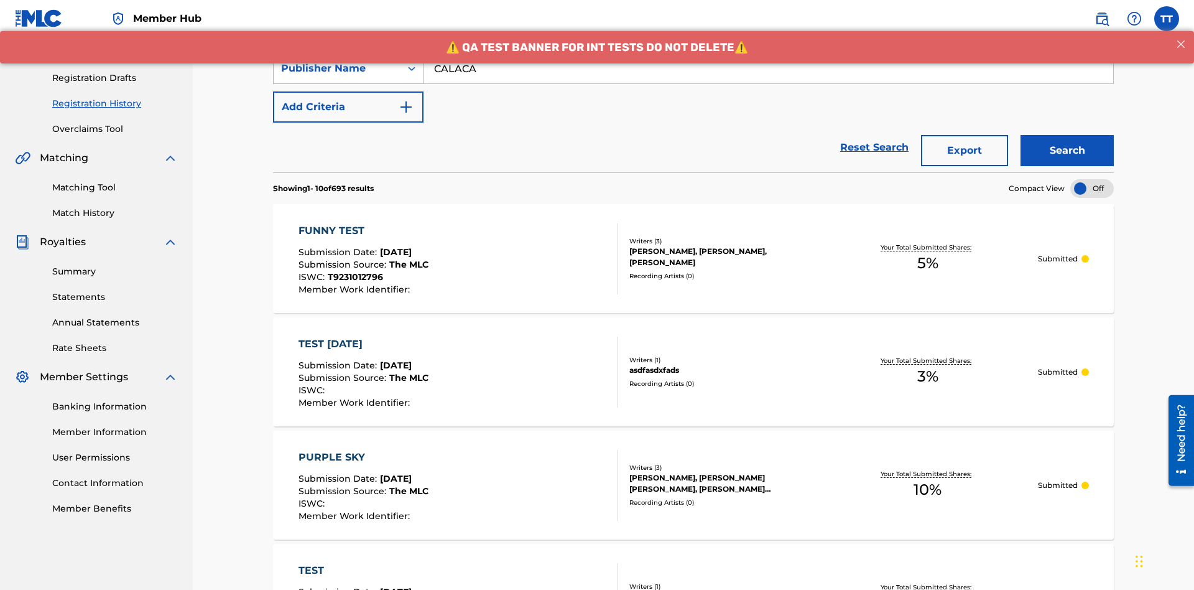
click at [337, 76] on div "Publisher Name" at bounding box center [337, 68] width 112 height 15
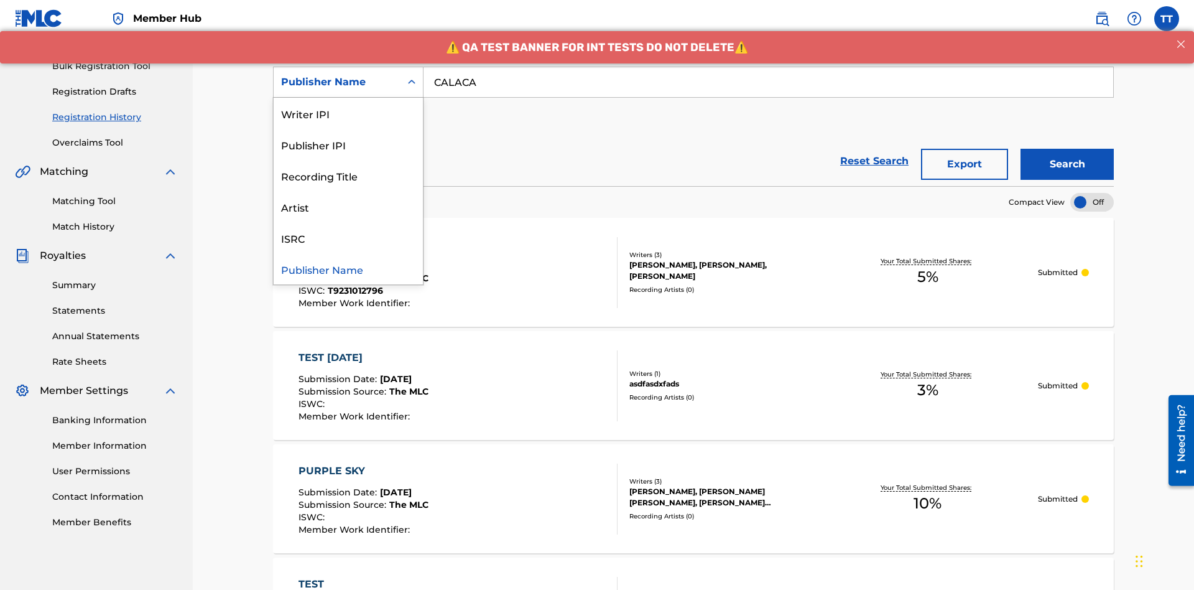
click at [348, 144] on div "Publisher IPI" at bounding box center [348, 144] width 149 height 31
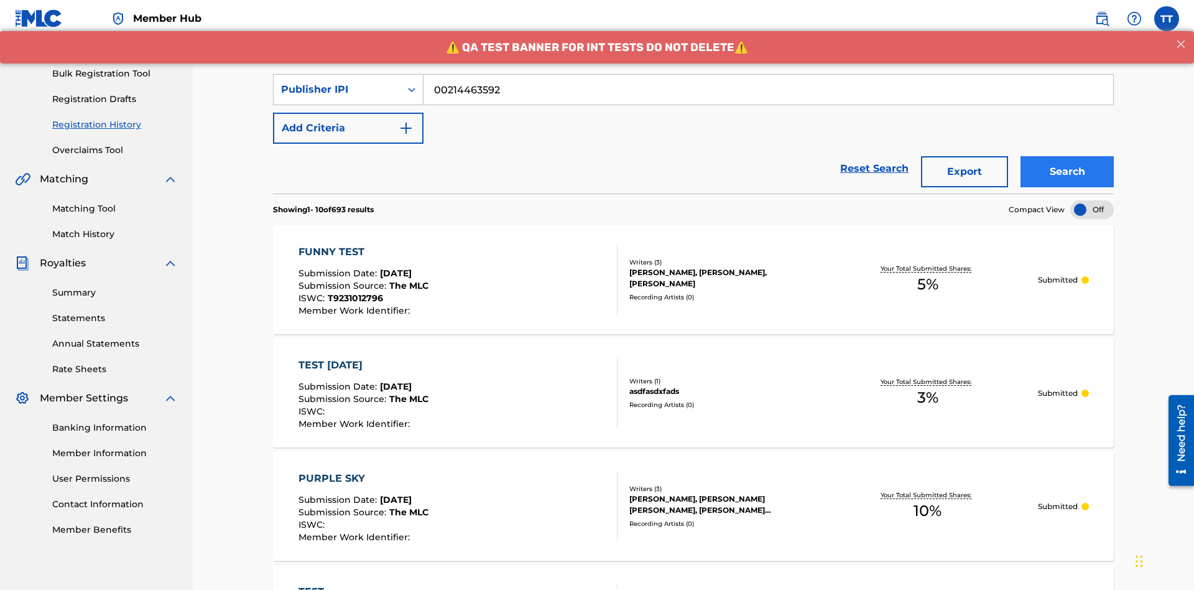
type input "00214463592"
click at [1067, 156] on button "Search" at bounding box center [1067, 171] width 93 height 31
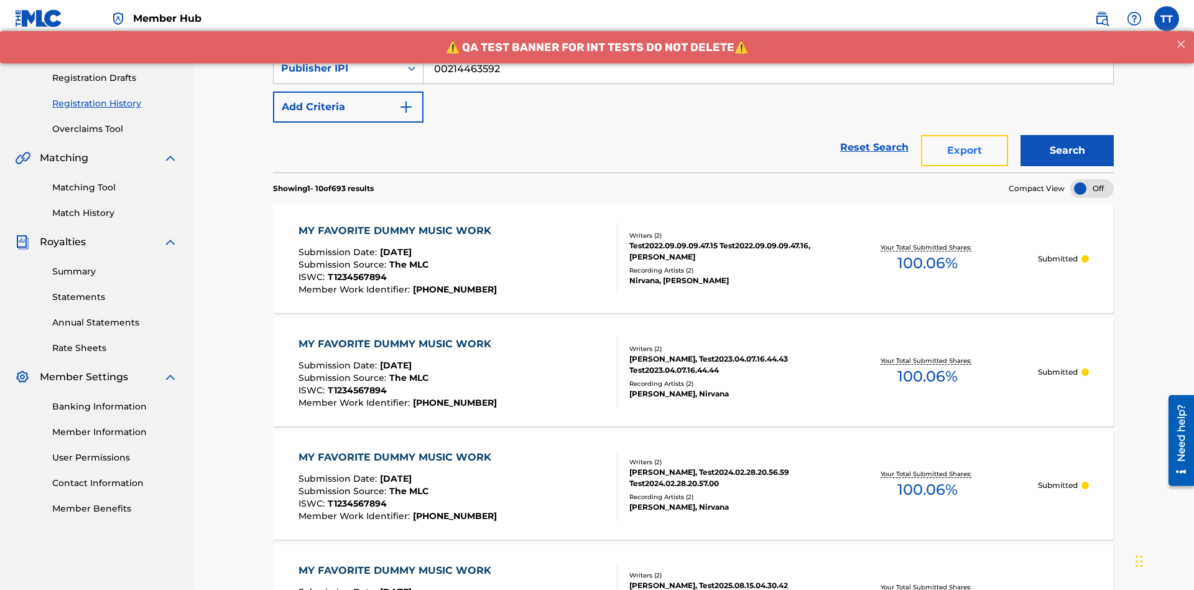
click at [965, 135] on button "Export" at bounding box center [964, 150] width 87 height 31
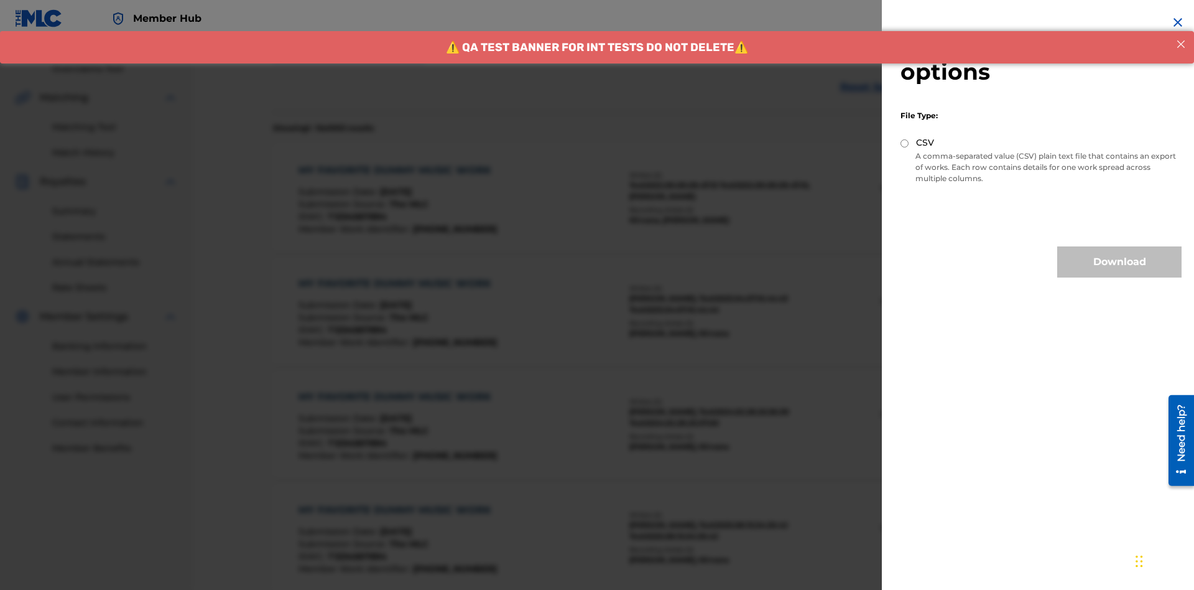
click at [905, 143] on input "CSV" at bounding box center [905, 143] width 8 height 8
radio input "true"
click at [1120, 262] on button "Download" at bounding box center [1120, 261] width 124 height 31
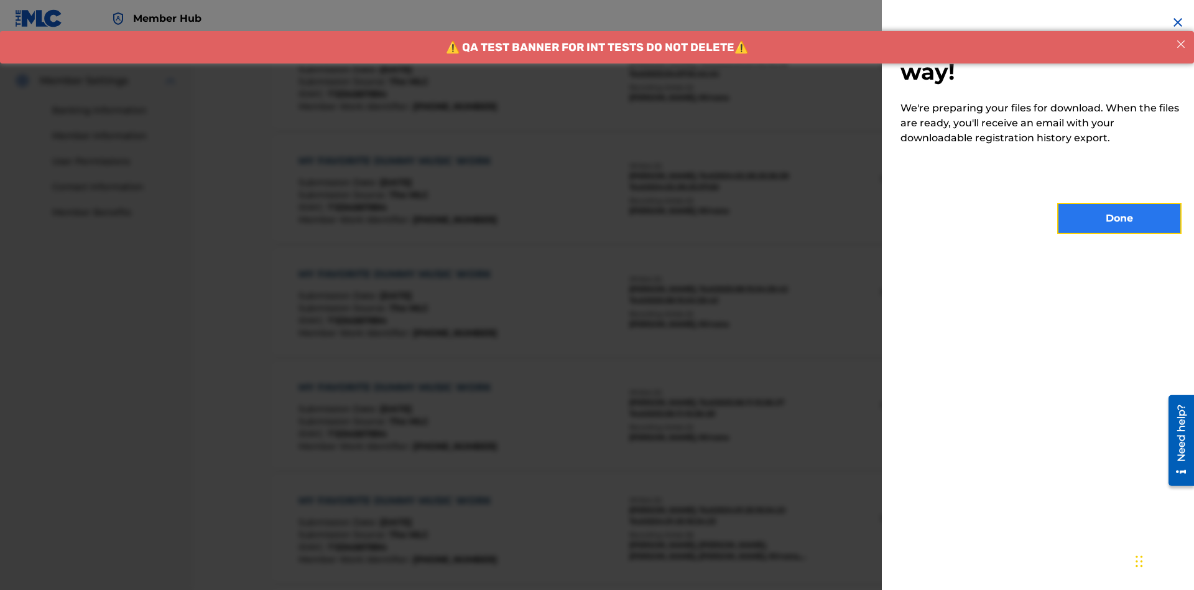
click at [1120, 218] on button "Done" at bounding box center [1120, 218] width 124 height 31
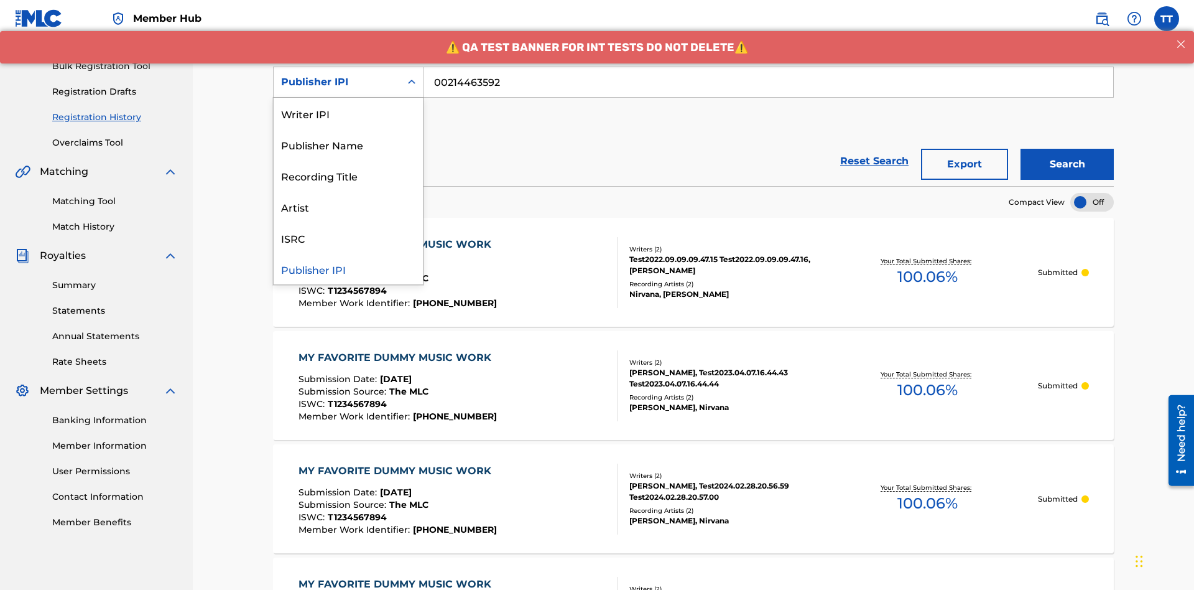
click at [348, 207] on div "Artist" at bounding box center [348, 206] width 149 height 31
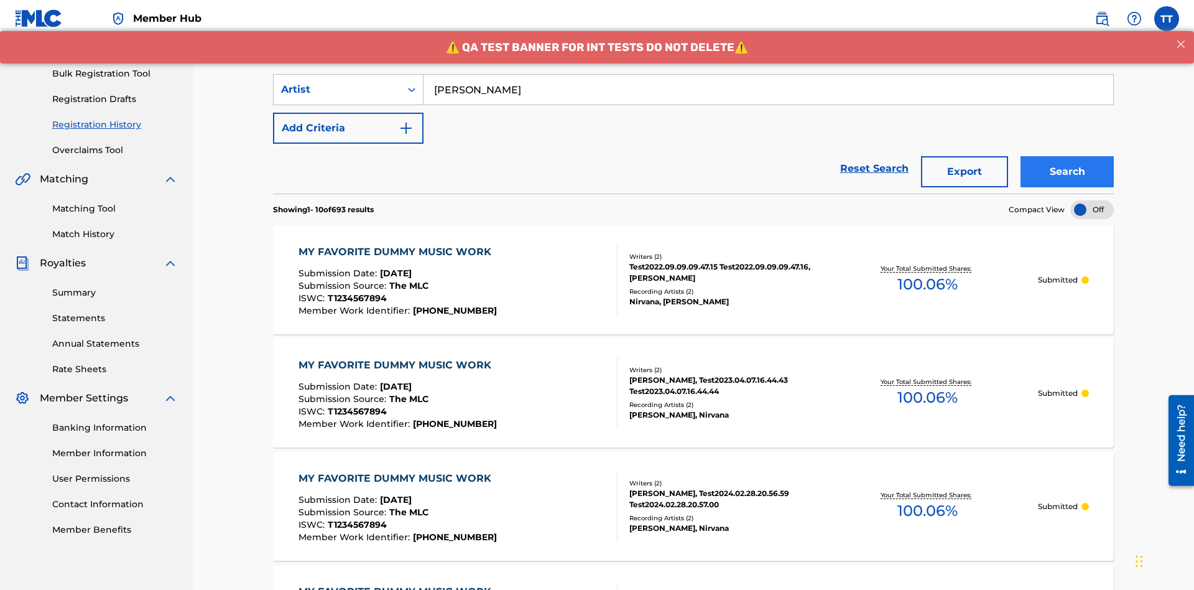
type input "[PERSON_NAME]"
click at [1067, 156] on button "Search" at bounding box center [1067, 171] width 93 height 31
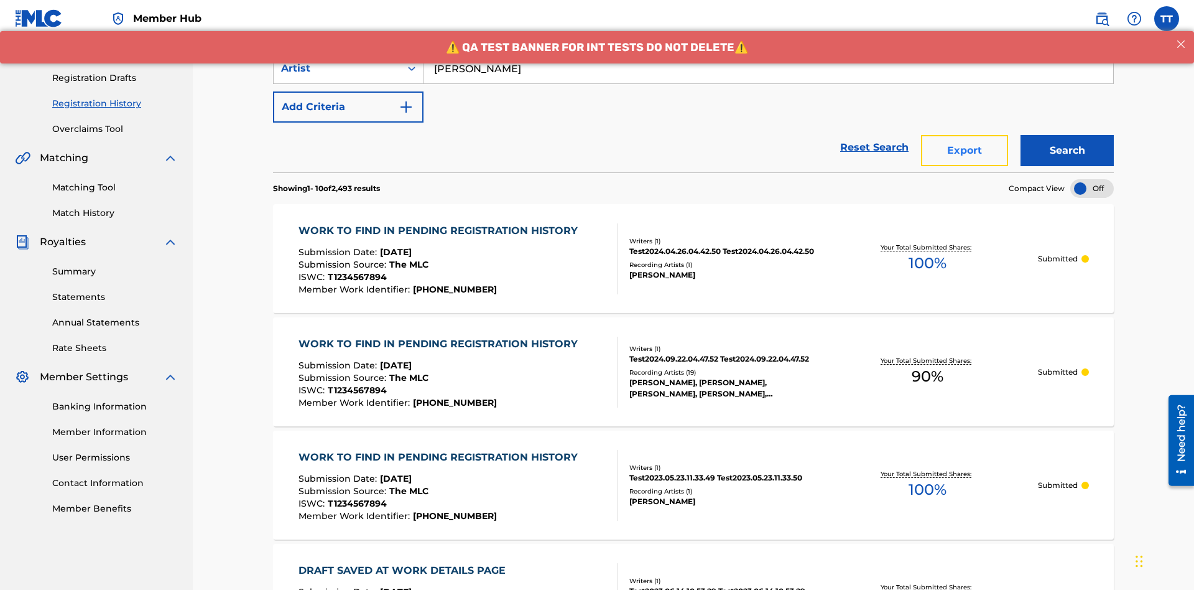
click at [965, 135] on button "Export" at bounding box center [964, 150] width 87 height 31
